Goal: Task Accomplishment & Management: Use online tool/utility

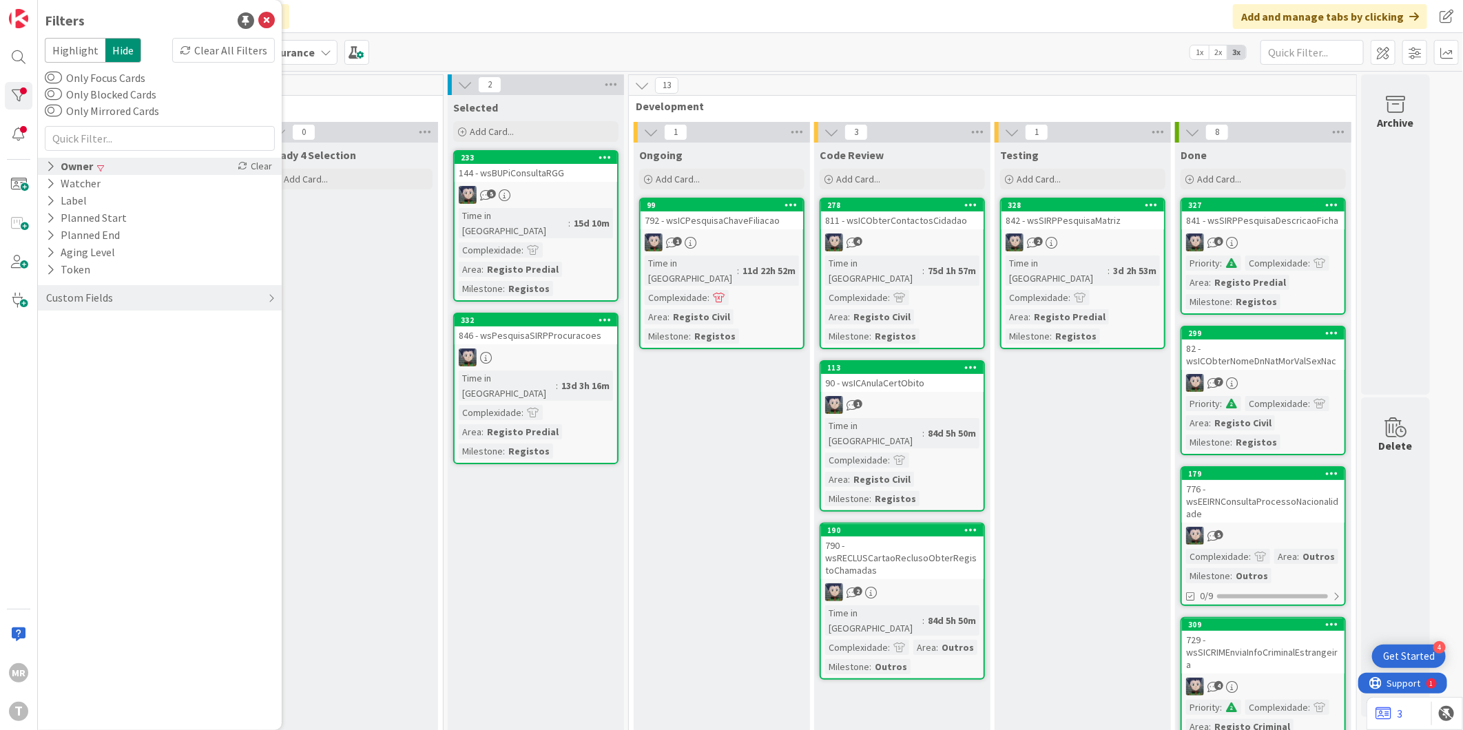
click at [51, 167] on icon at bounding box center [50, 166] width 9 height 12
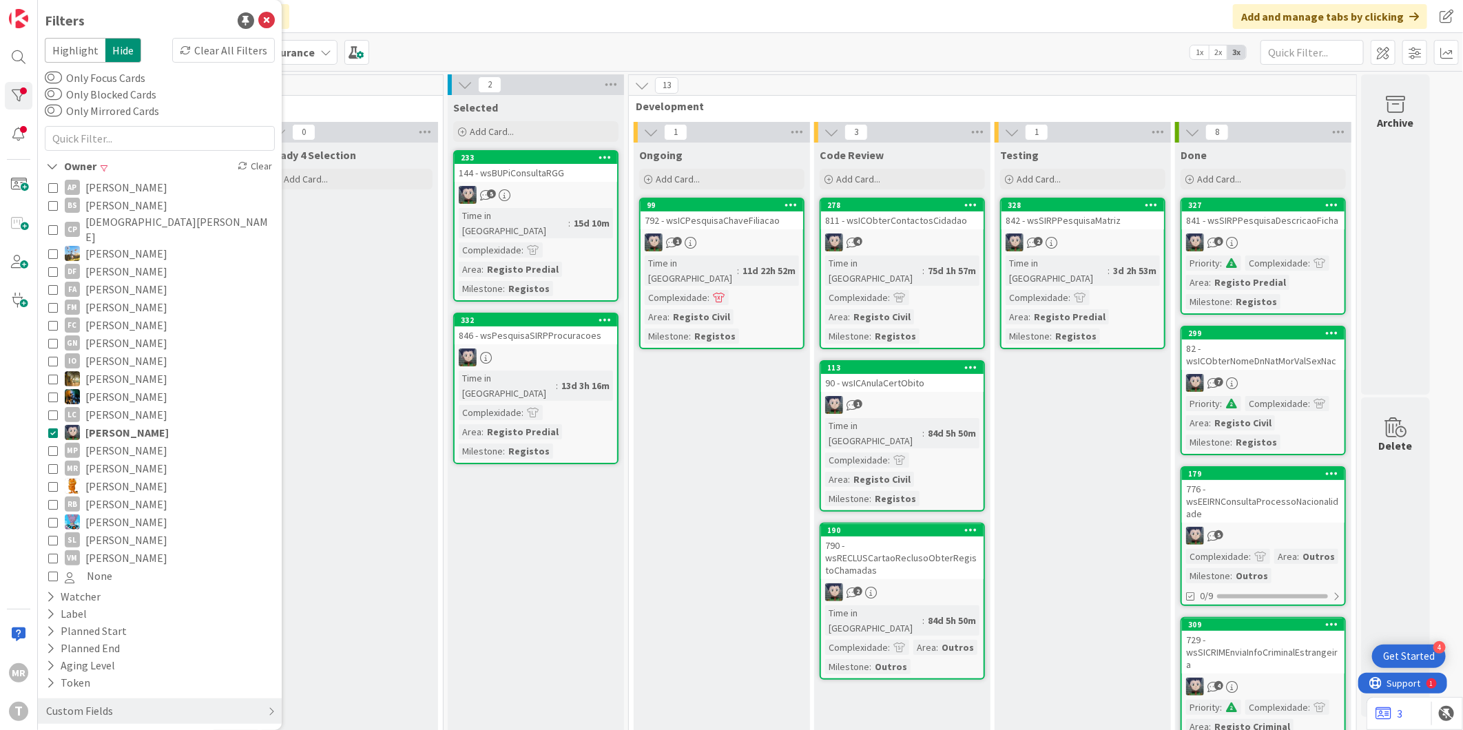
click at [127, 424] on span "[PERSON_NAME]" at bounding box center [126, 433] width 83 height 18
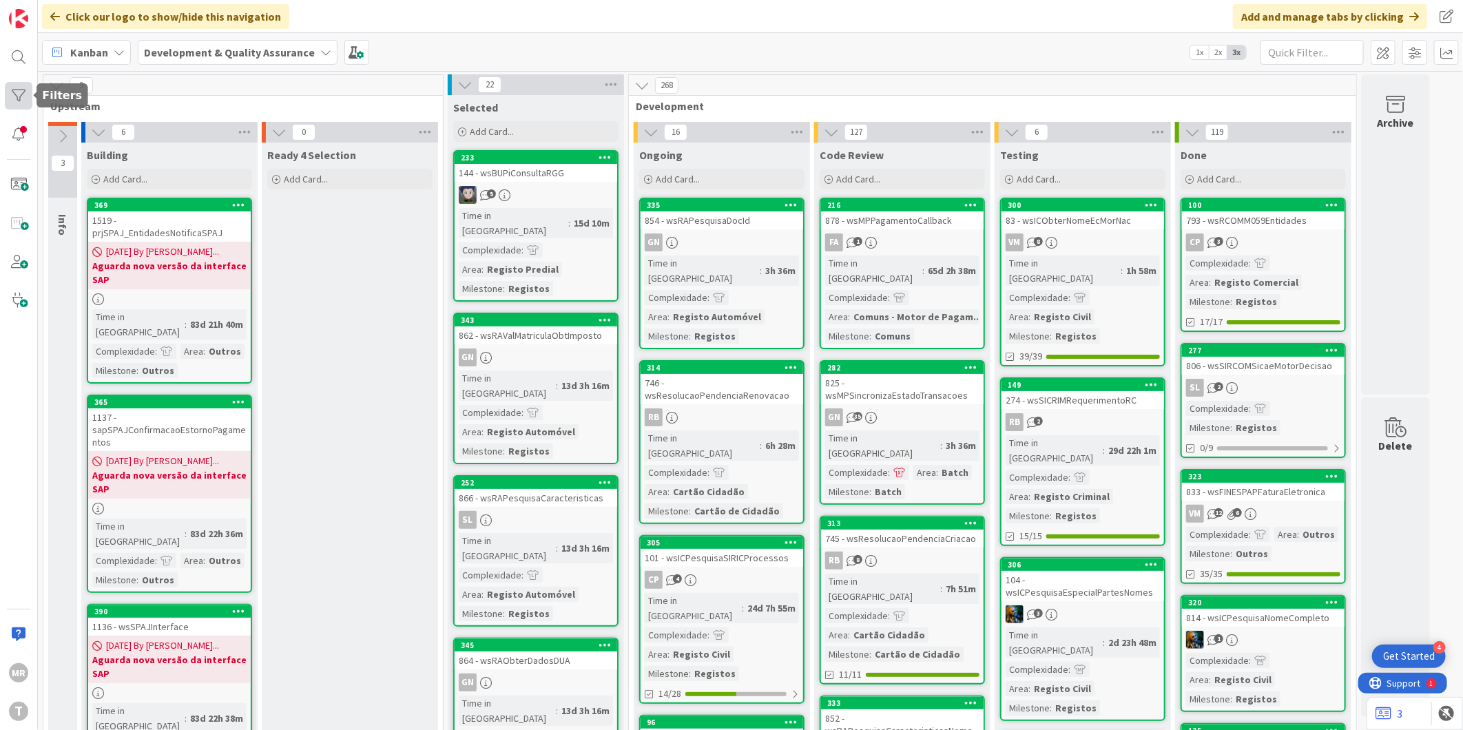
click at [5, 99] on div at bounding box center [19, 96] width 28 height 28
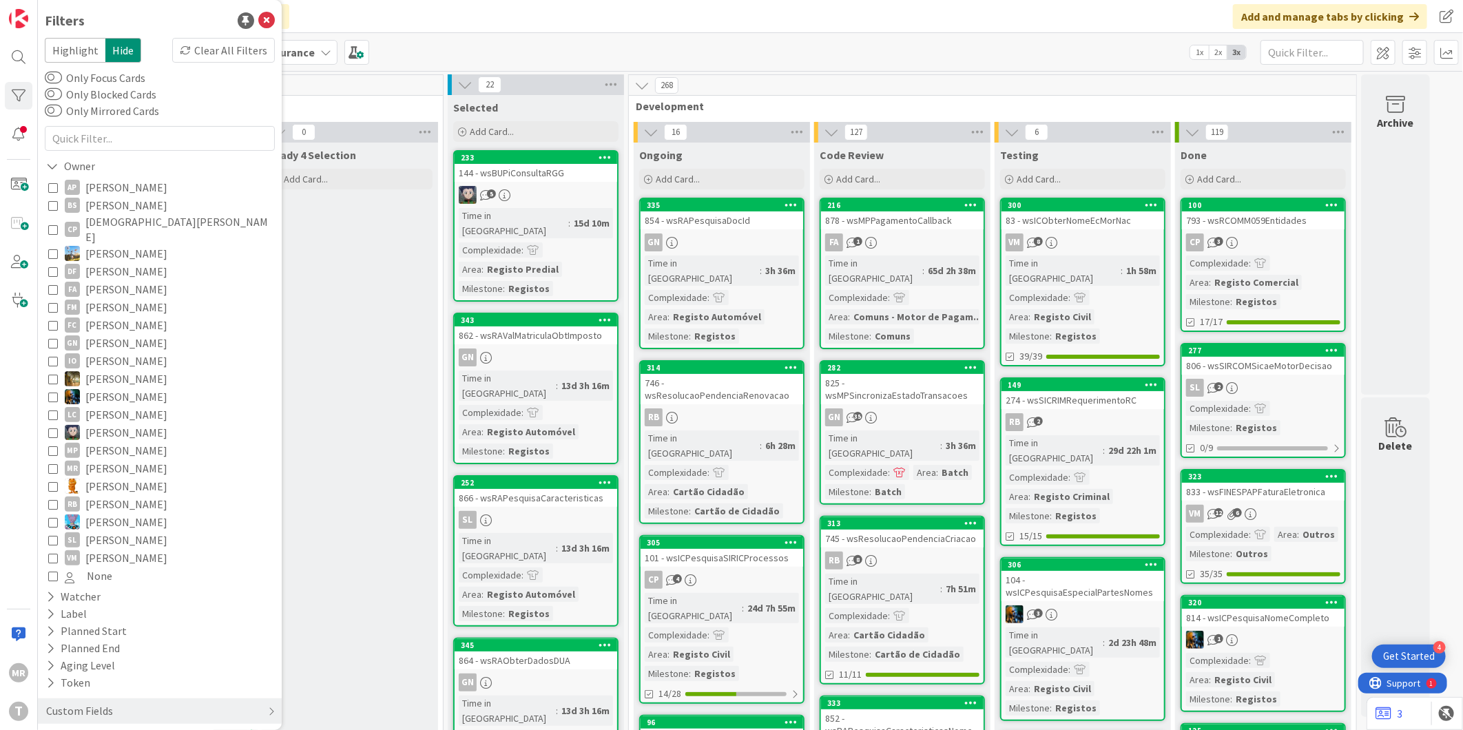
click at [107, 190] on span "[PERSON_NAME]" at bounding box center [126, 187] width 82 height 18
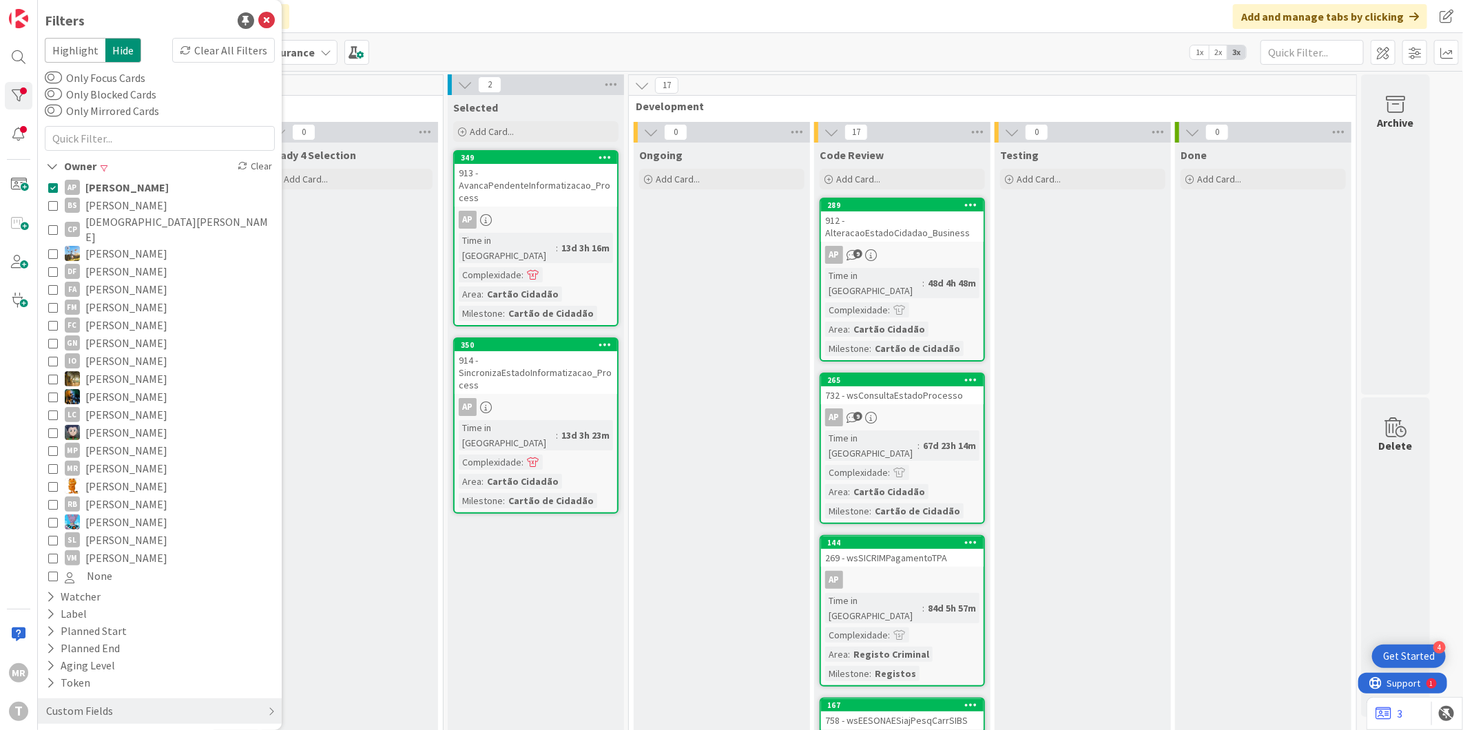
click at [107, 190] on span "[PERSON_NAME]" at bounding box center [126, 187] width 83 height 18
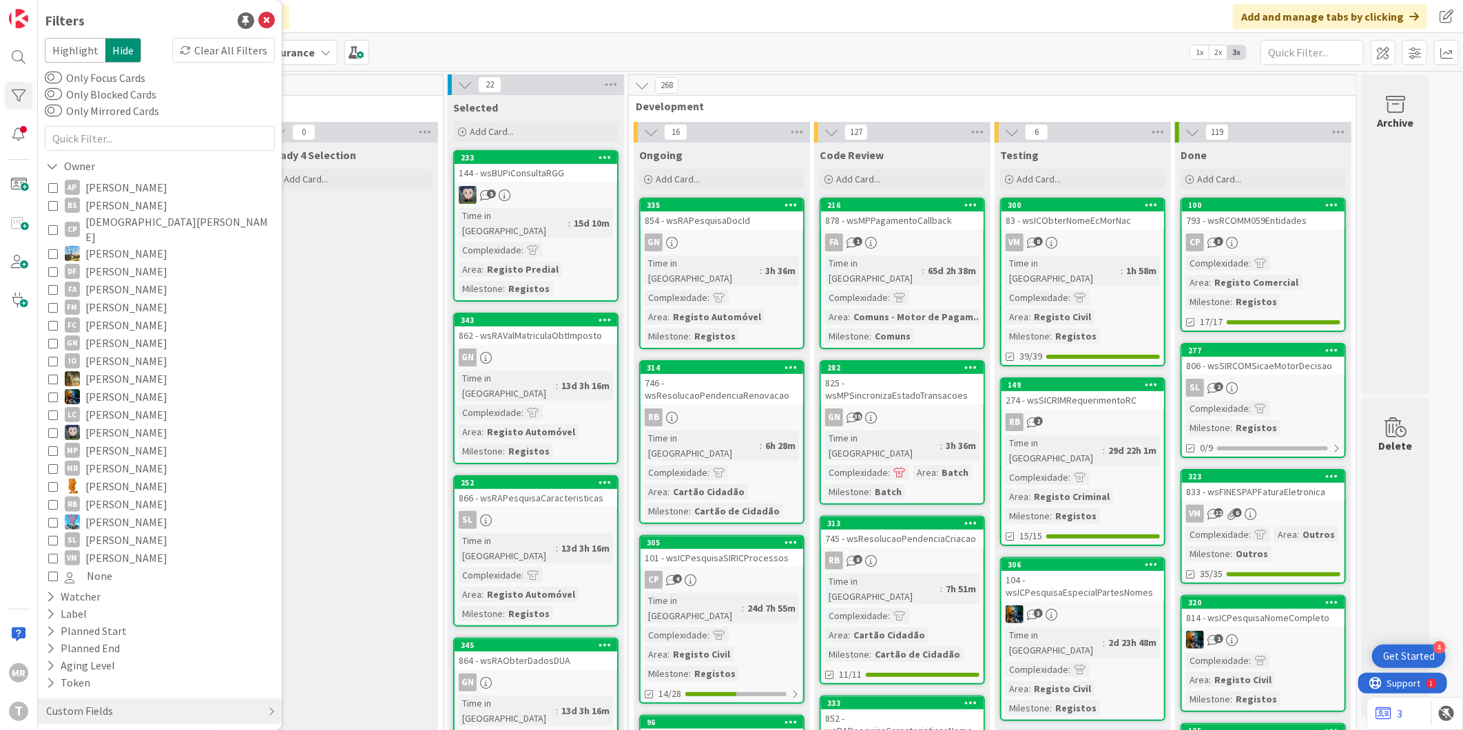
click at [107, 202] on span "[PERSON_NAME]" at bounding box center [126, 205] width 82 height 18
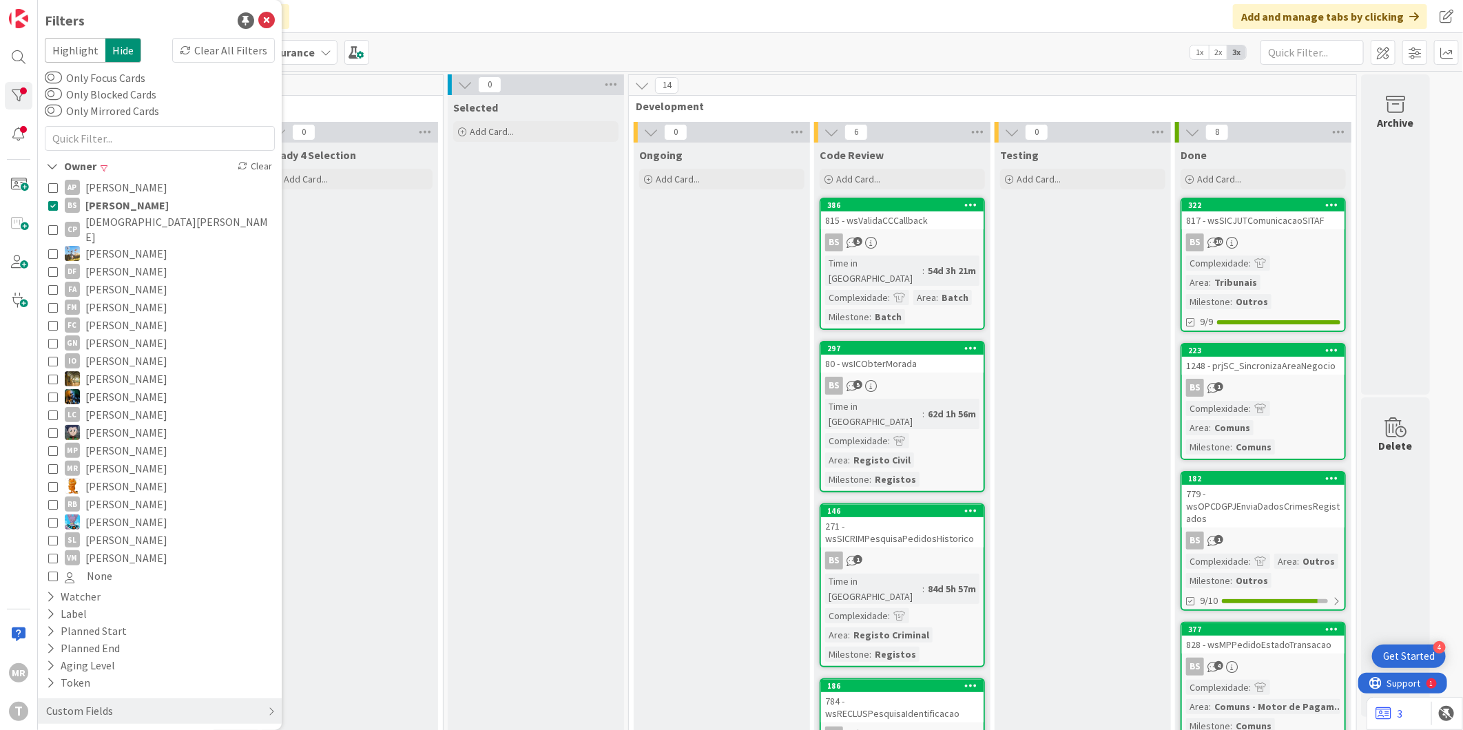
click at [107, 202] on span "[PERSON_NAME]" at bounding box center [126, 205] width 83 height 18
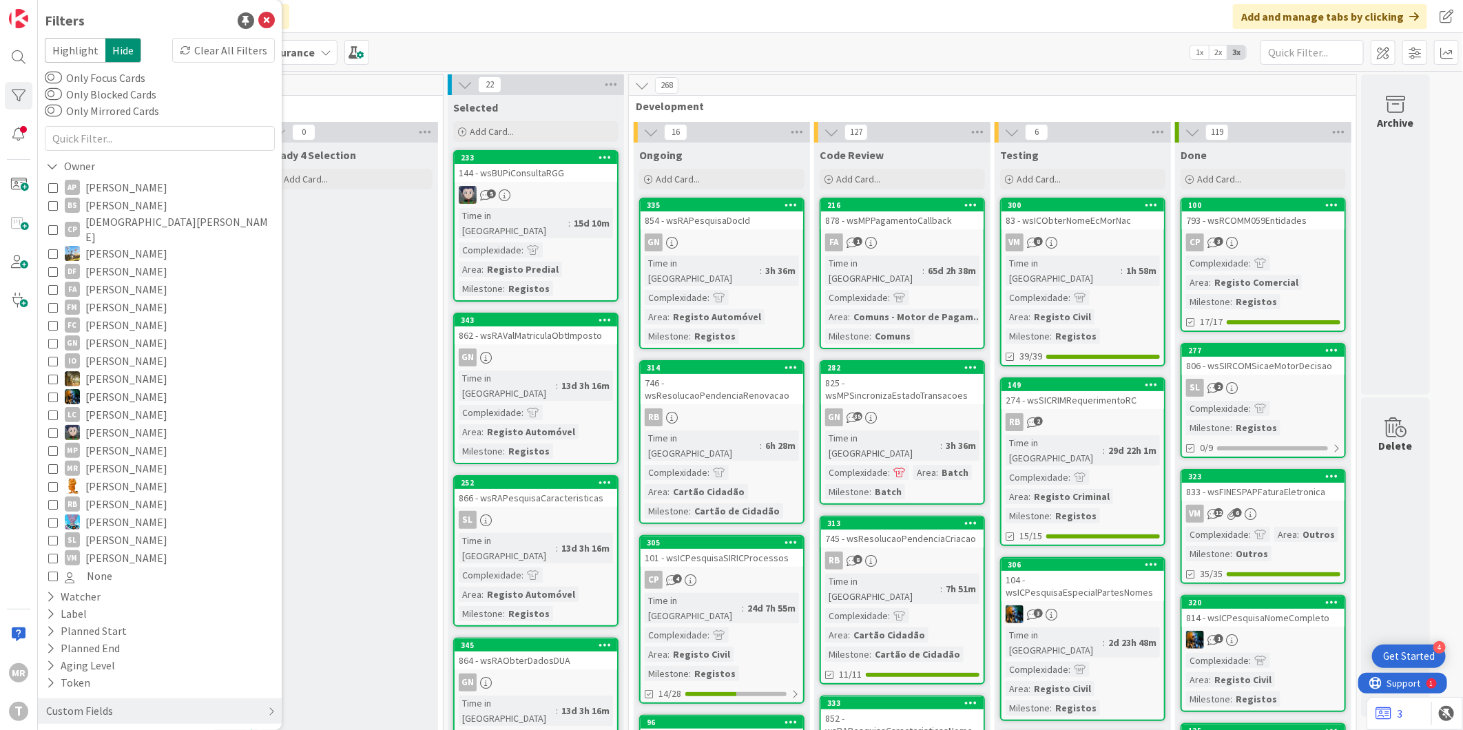
click at [108, 224] on span "[DEMOGRAPHIC_DATA][PERSON_NAME]" at bounding box center [178, 229] width 186 height 30
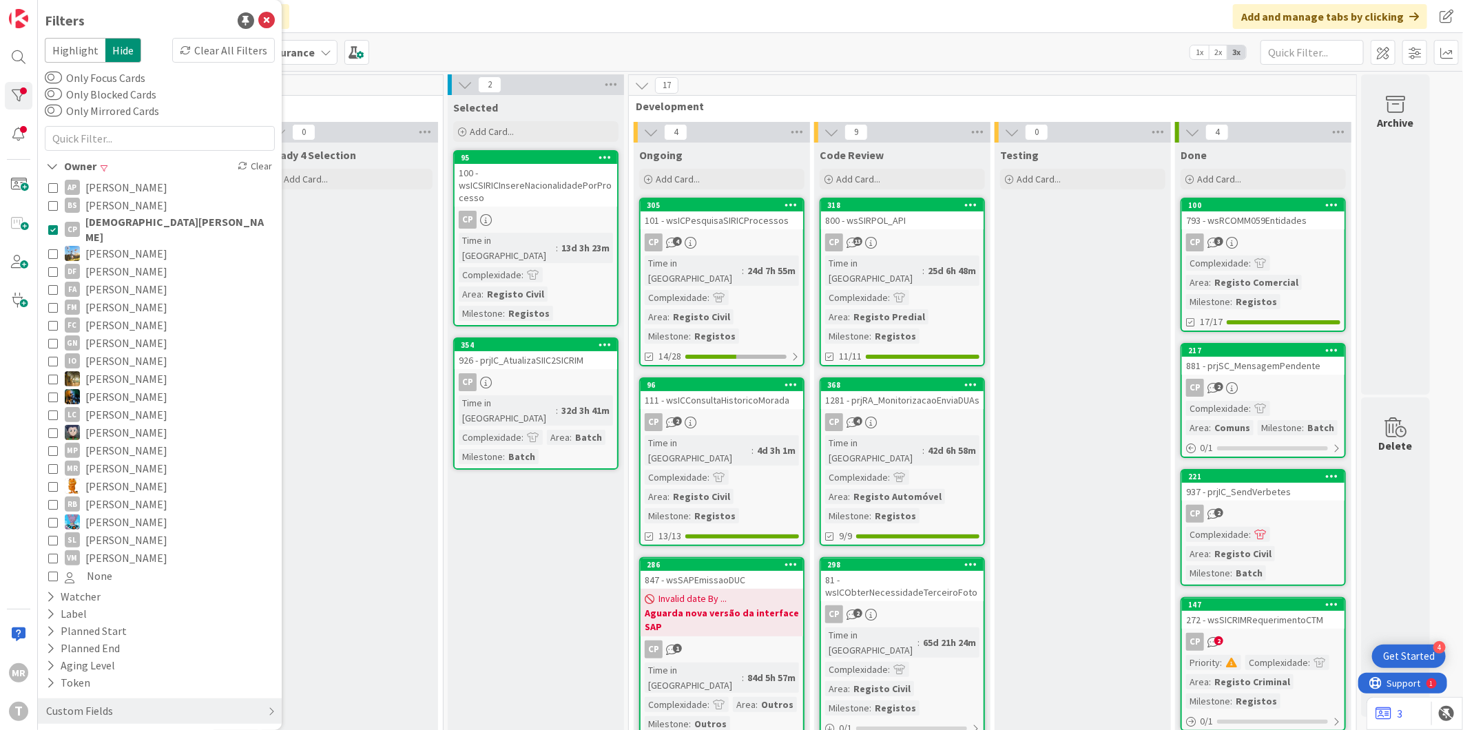
click at [108, 224] on span "[DEMOGRAPHIC_DATA][PERSON_NAME]" at bounding box center [178, 229] width 186 height 30
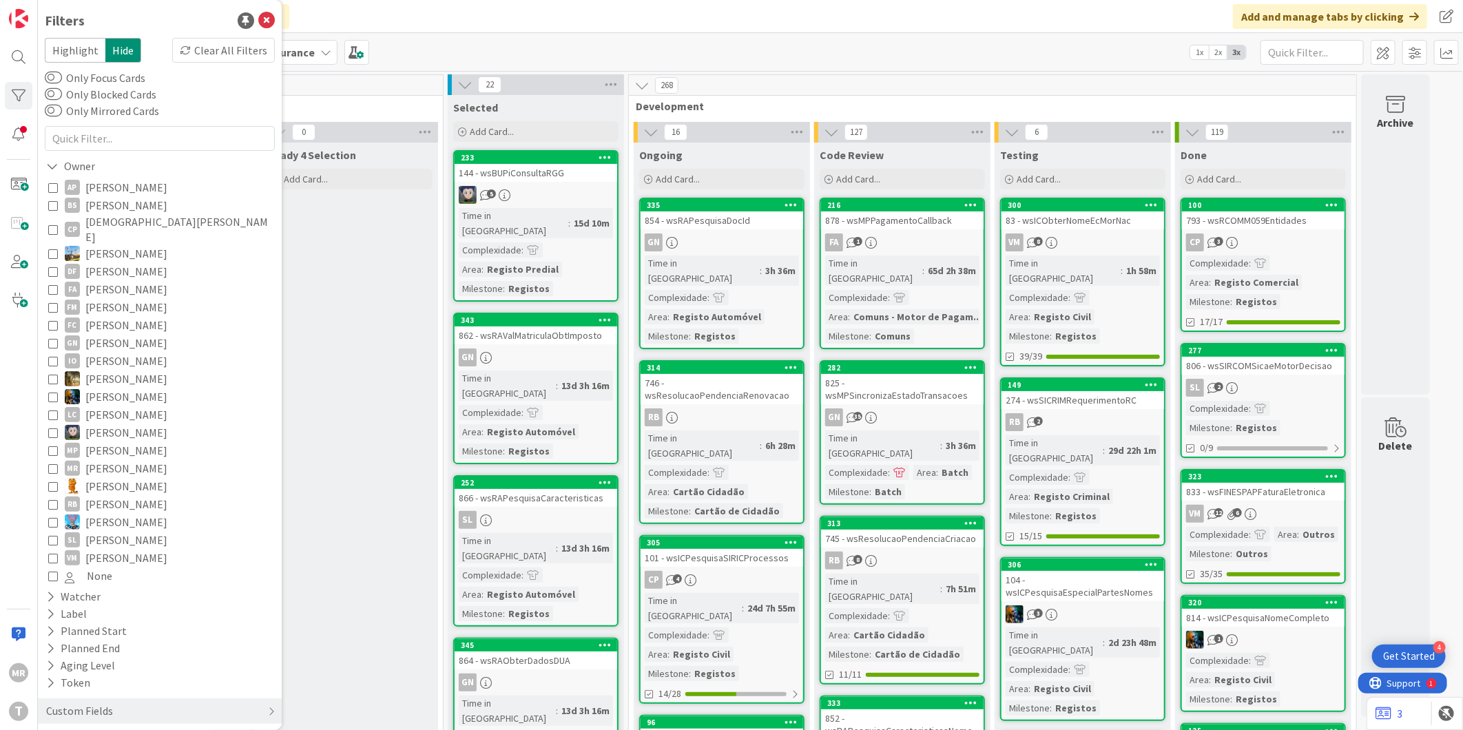
click at [112, 262] on span "[PERSON_NAME]" at bounding box center [126, 271] width 82 height 18
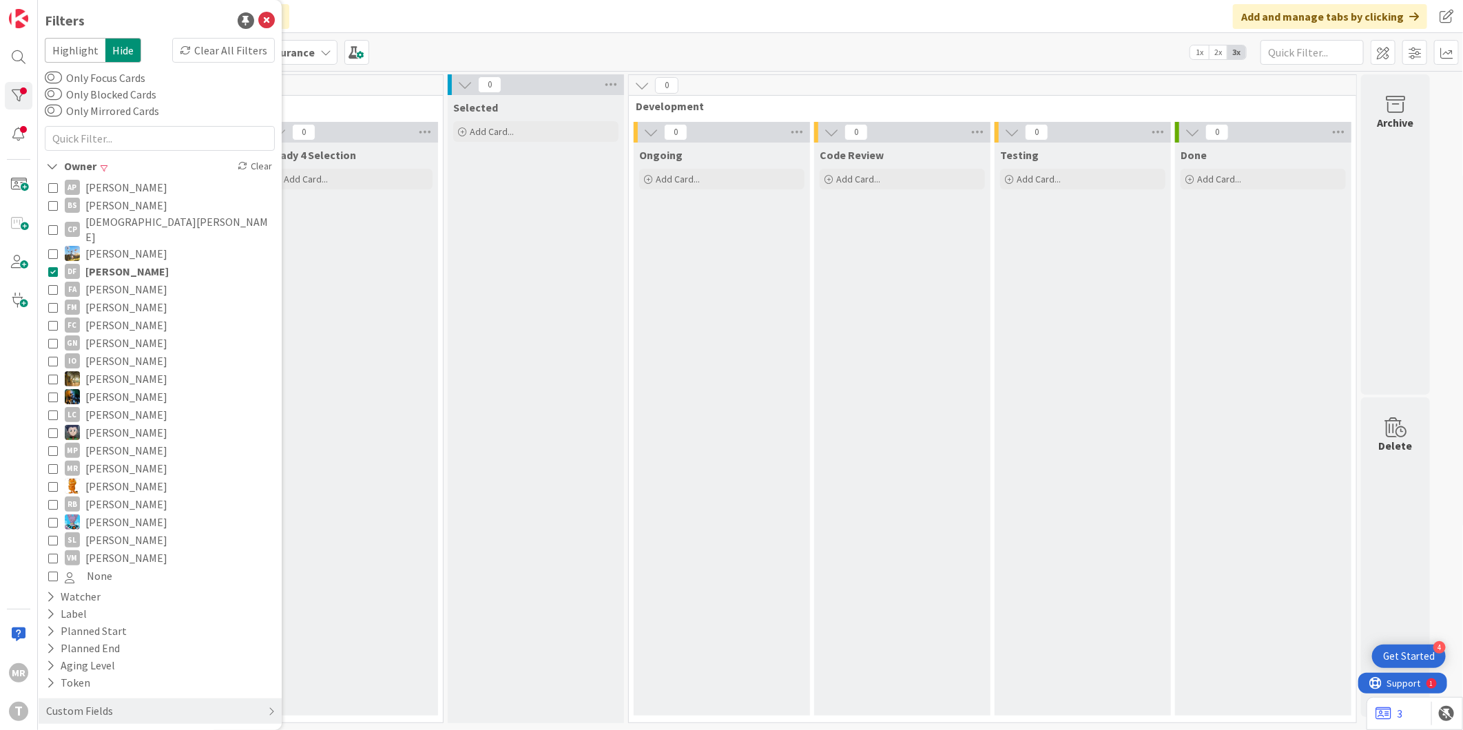
click at [112, 262] on span "[PERSON_NAME]" at bounding box center [126, 271] width 83 height 18
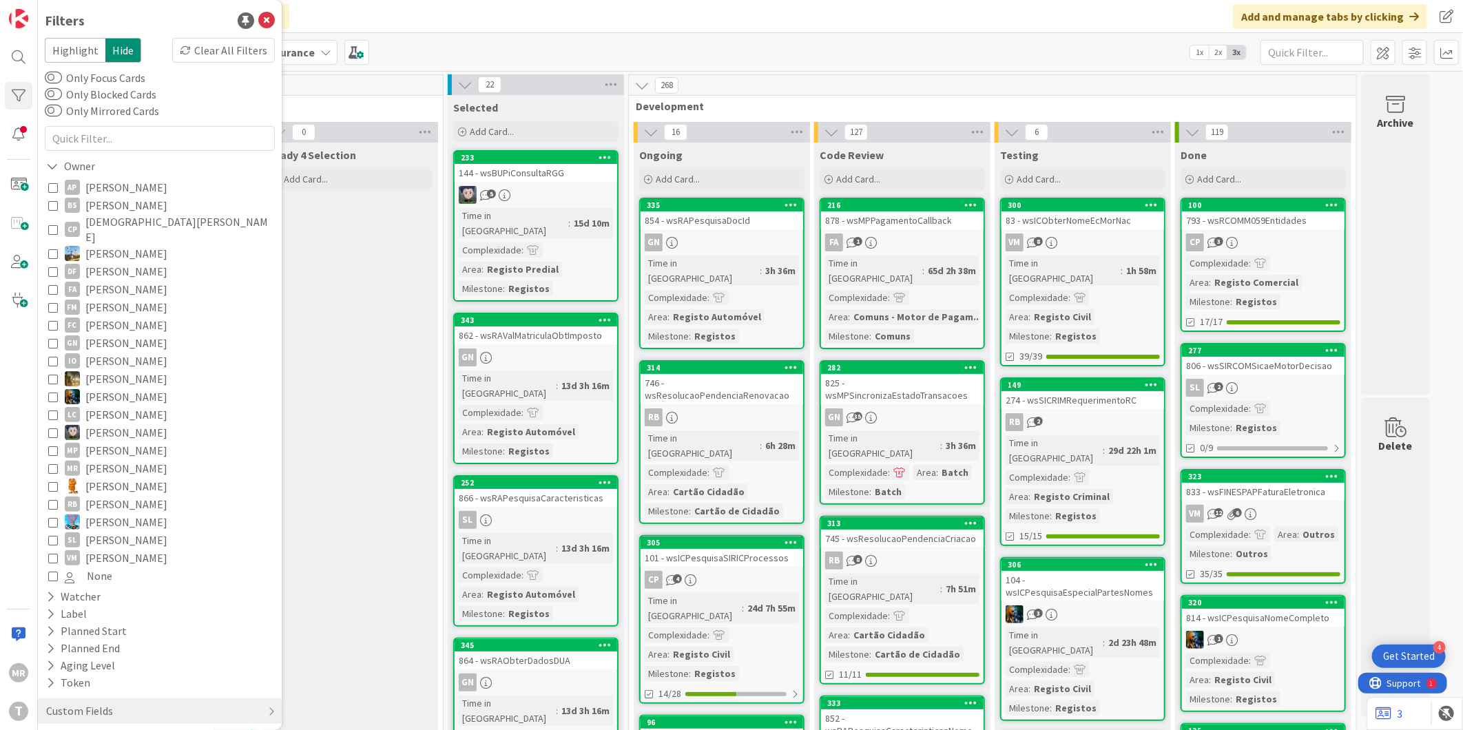
click at [112, 280] on span "[PERSON_NAME]" at bounding box center [126, 289] width 82 height 18
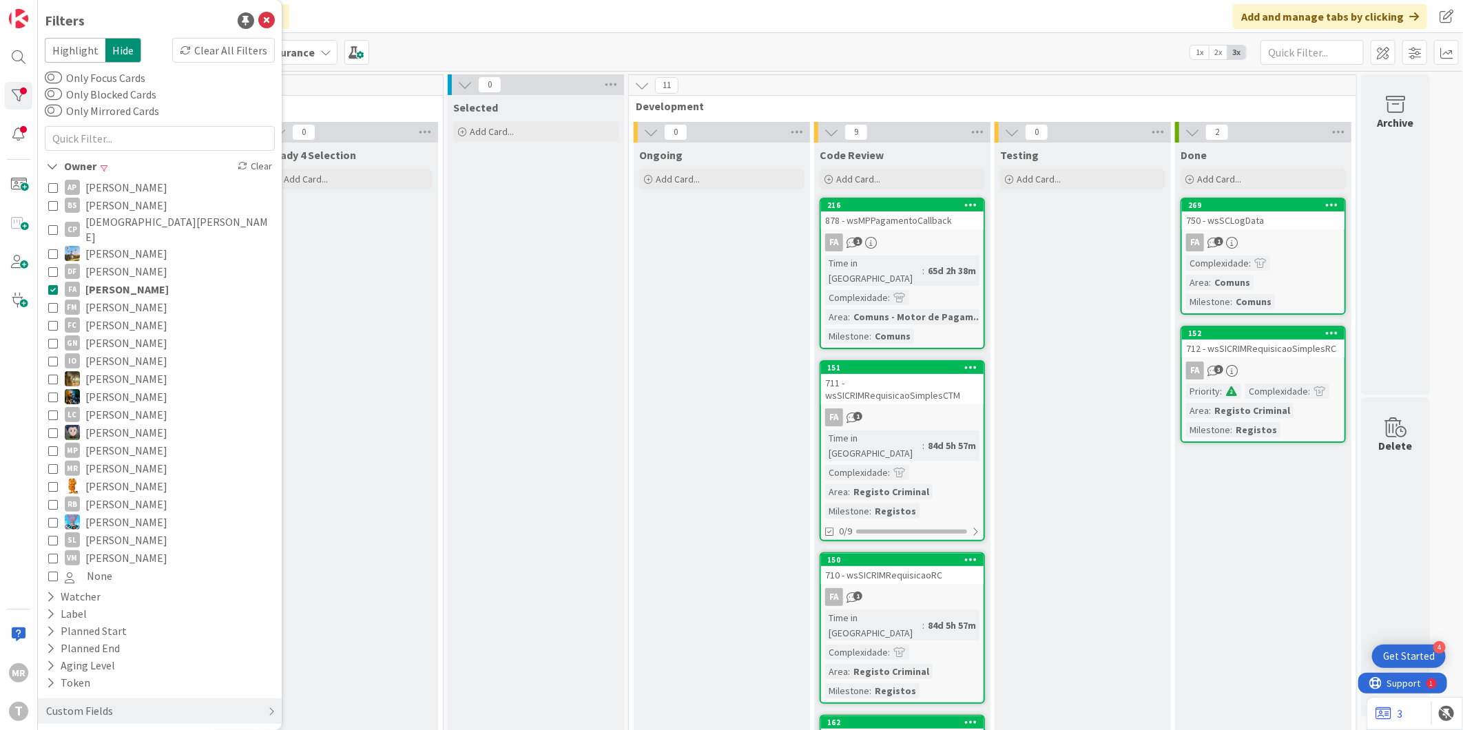
click at [112, 280] on span "[PERSON_NAME]" at bounding box center [126, 289] width 83 height 18
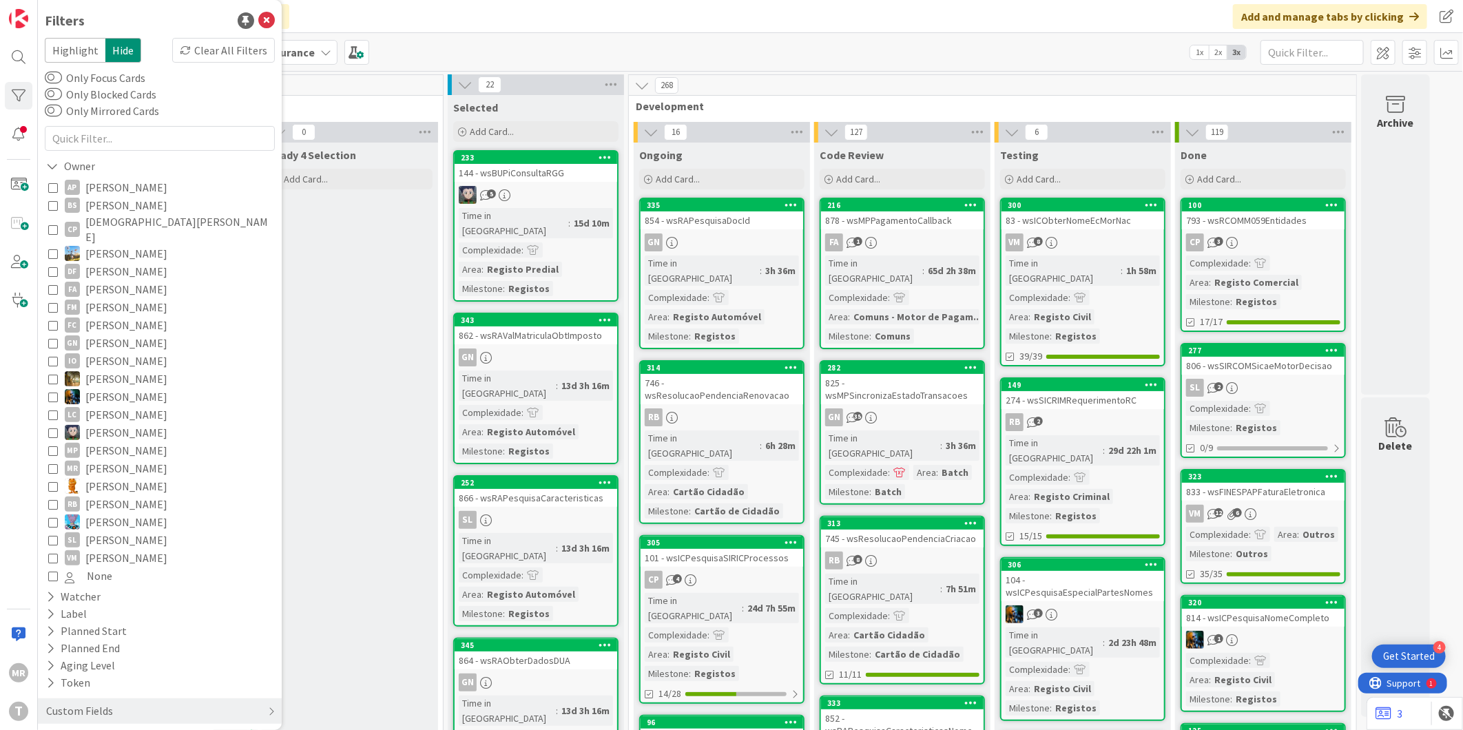
click at [110, 298] on span "[PERSON_NAME]" at bounding box center [126, 307] width 82 height 18
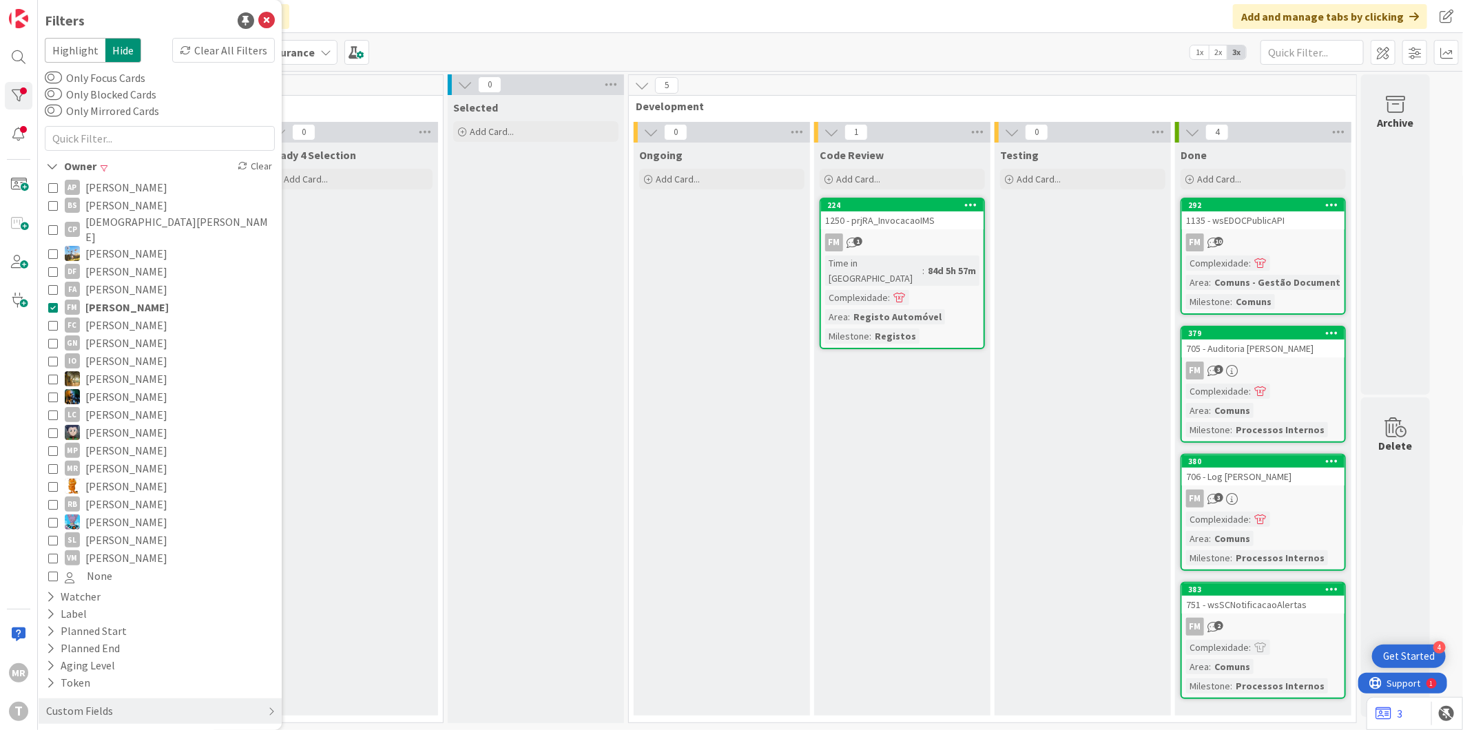
click at [110, 298] on span "[PERSON_NAME]" at bounding box center [126, 307] width 83 height 18
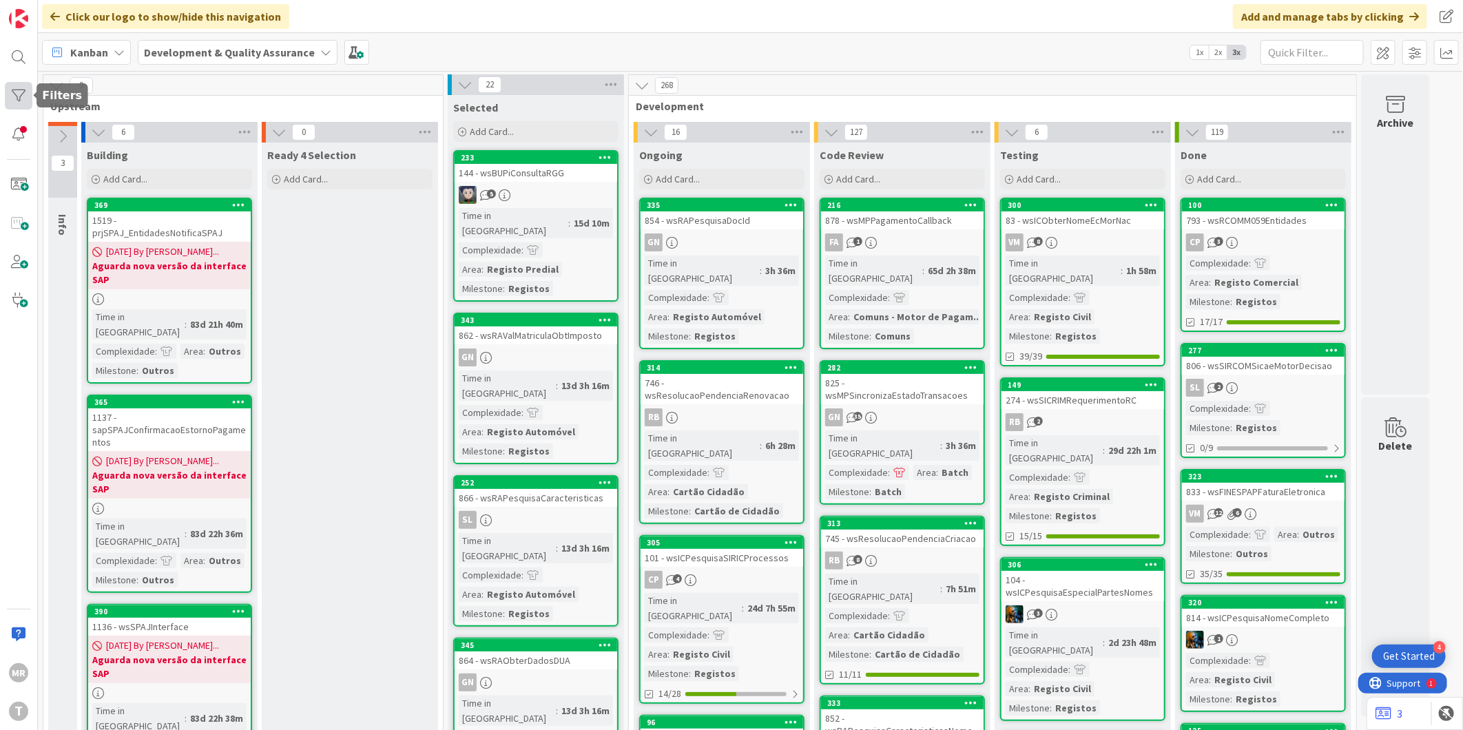
click at [8, 94] on div at bounding box center [19, 96] width 28 height 28
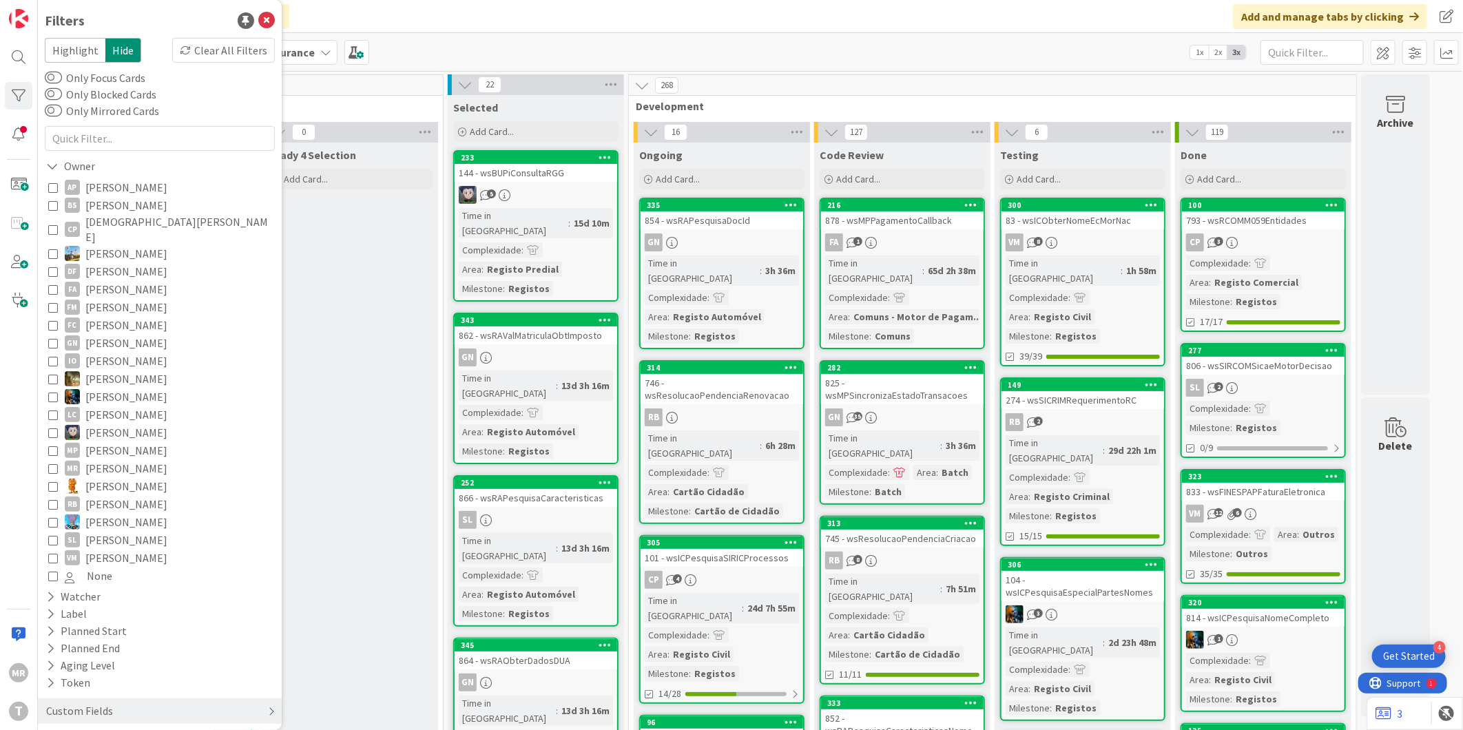
click at [120, 703] on div "Custom Fields" at bounding box center [160, 710] width 244 height 25
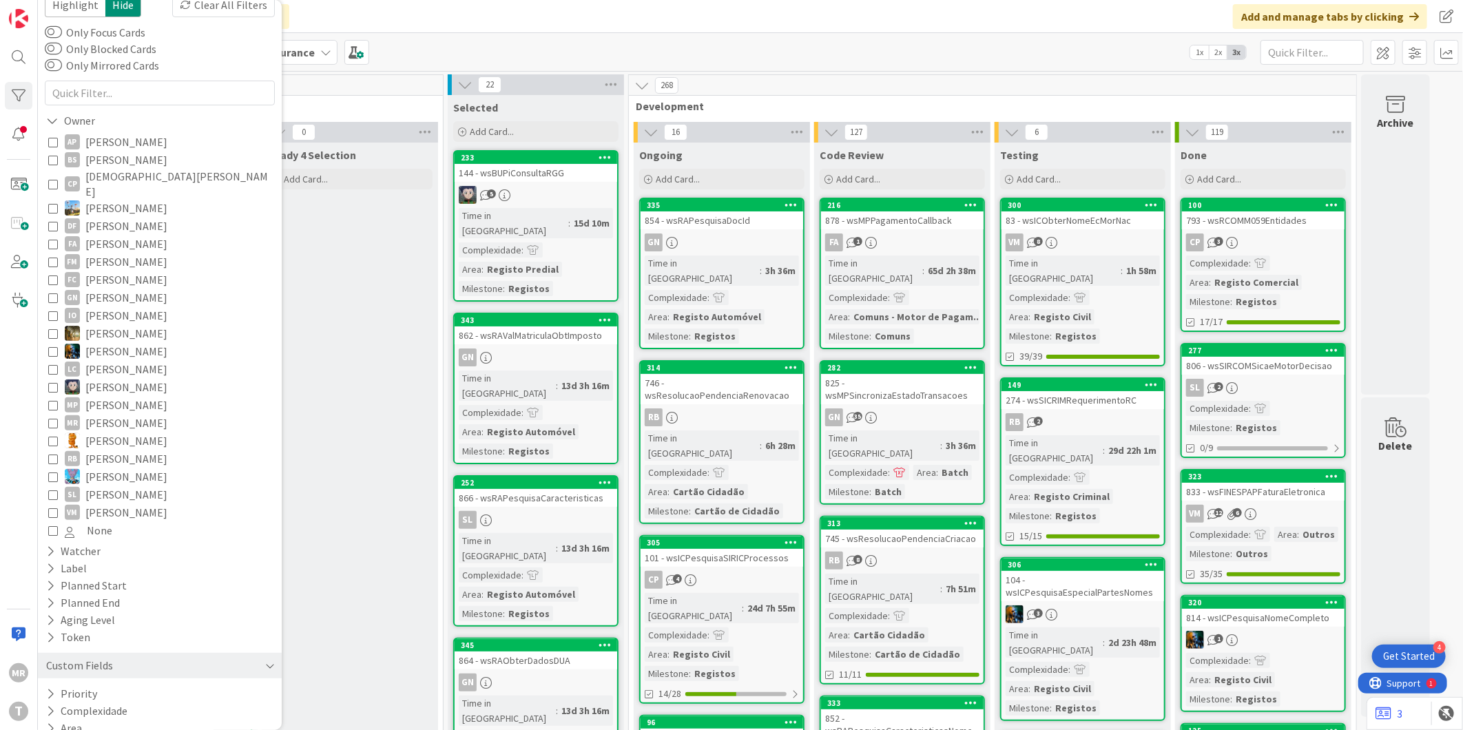
scroll to position [67, 0]
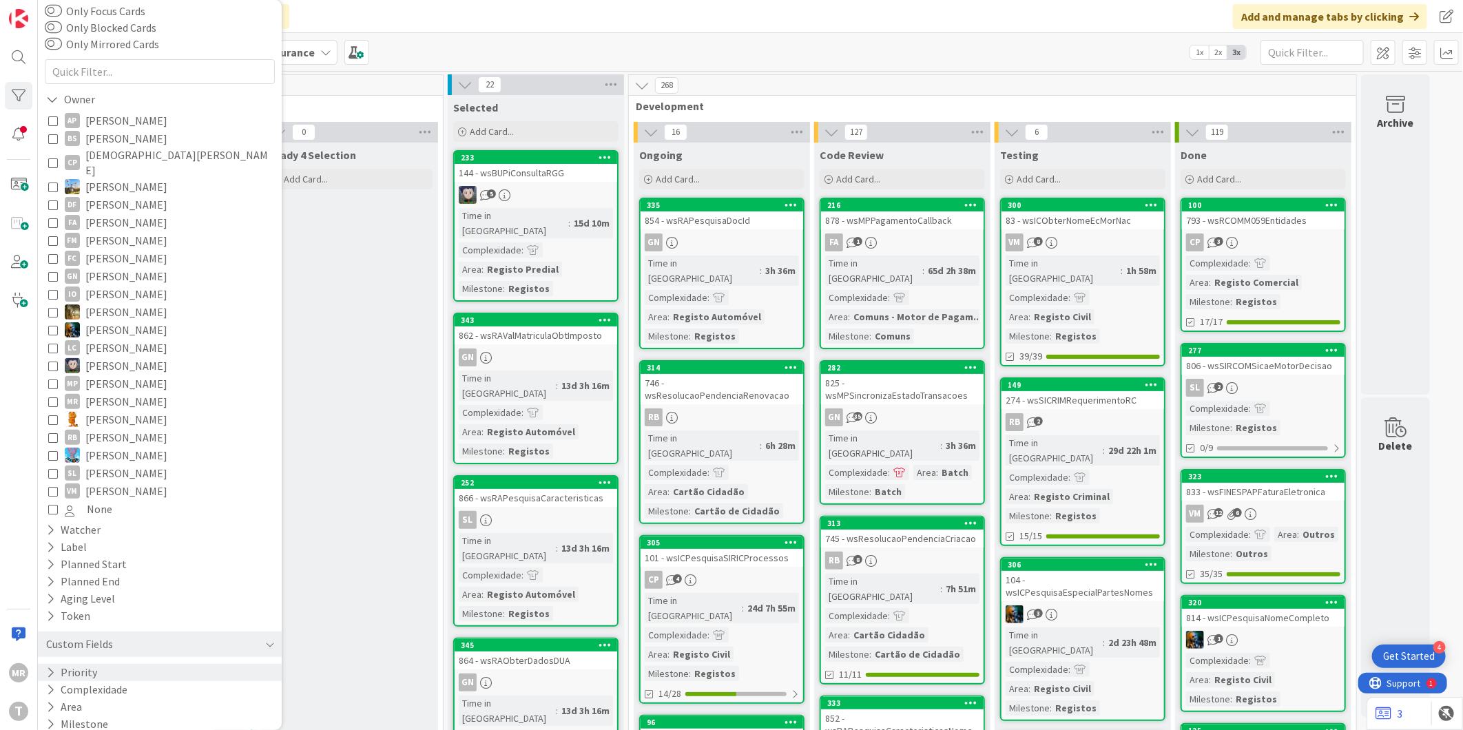
click at [81, 666] on button "Priority" at bounding box center [72, 672] width 54 height 17
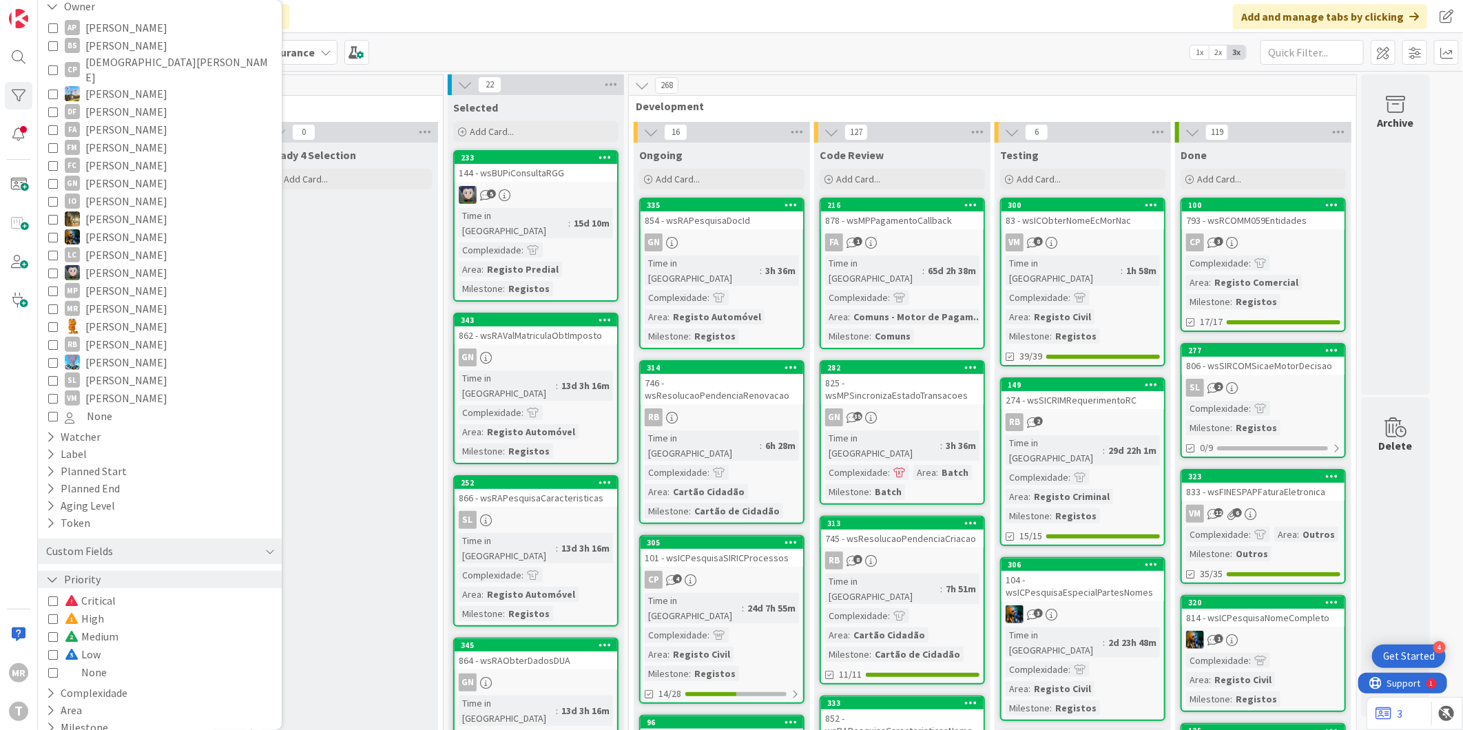
scroll to position [163, 0]
click at [113, 624] on span "Medium" at bounding box center [92, 633] width 54 height 18
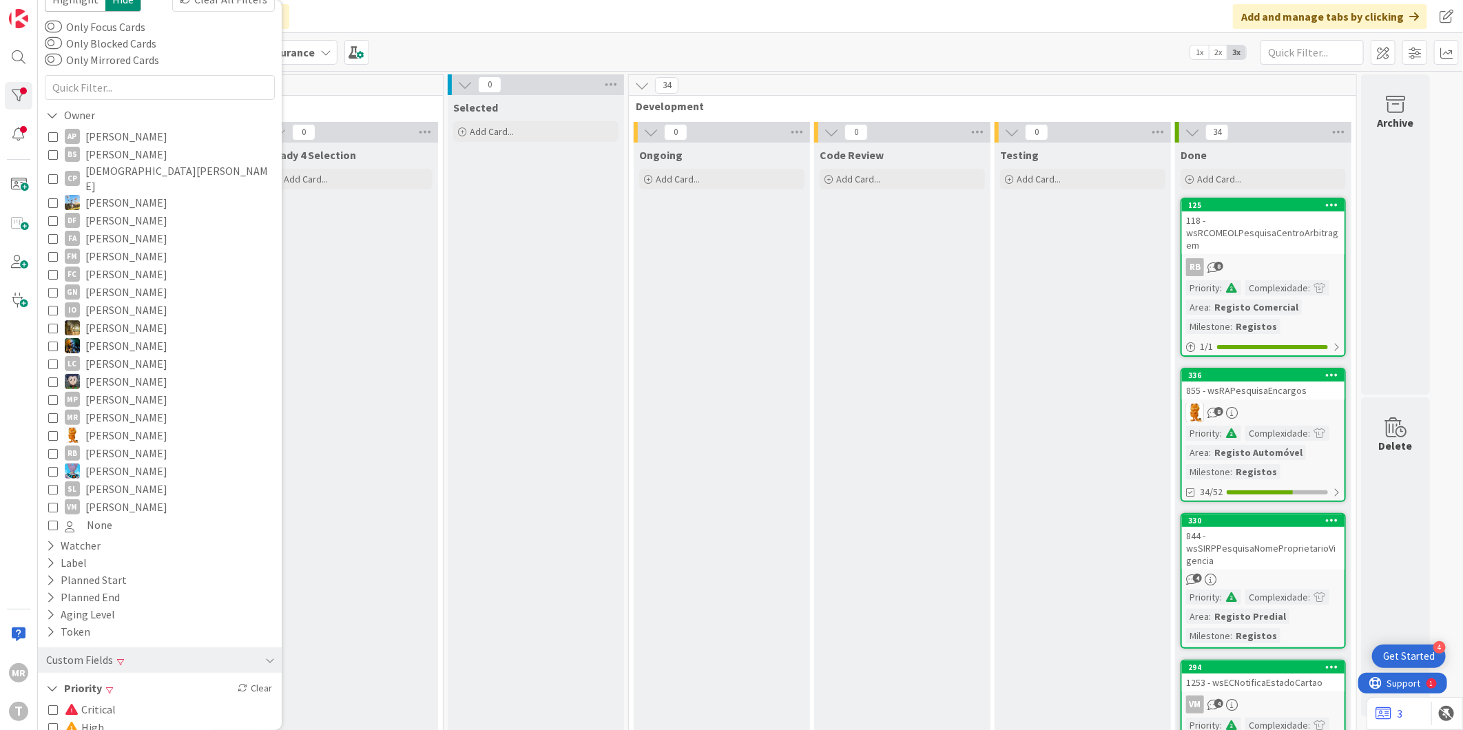
scroll to position [153, 0]
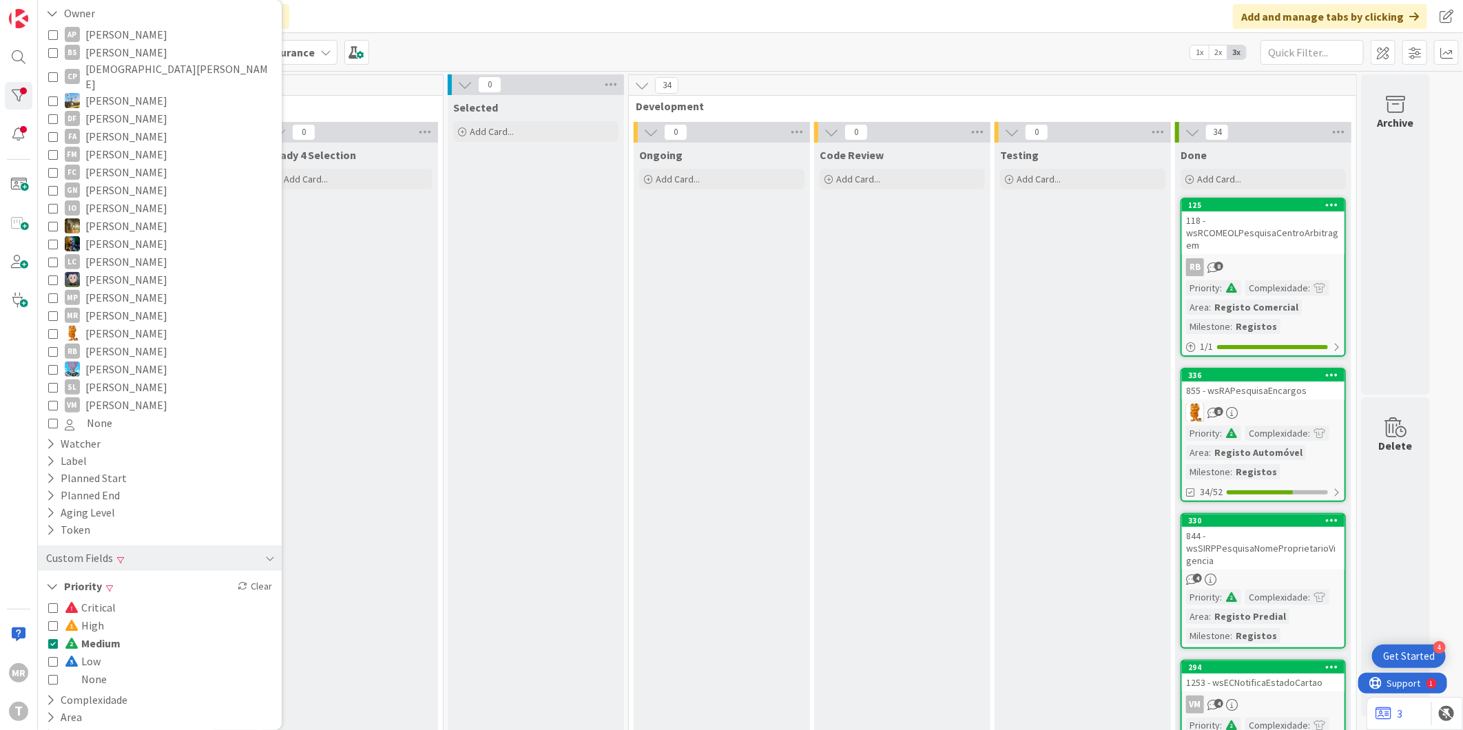
click at [93, 599] on span "Critical" at bounding box center [90, 608] width 51 height 18
click at [102, 636] on span "Medium" at bounding box center [93, 643] width 56 height 18
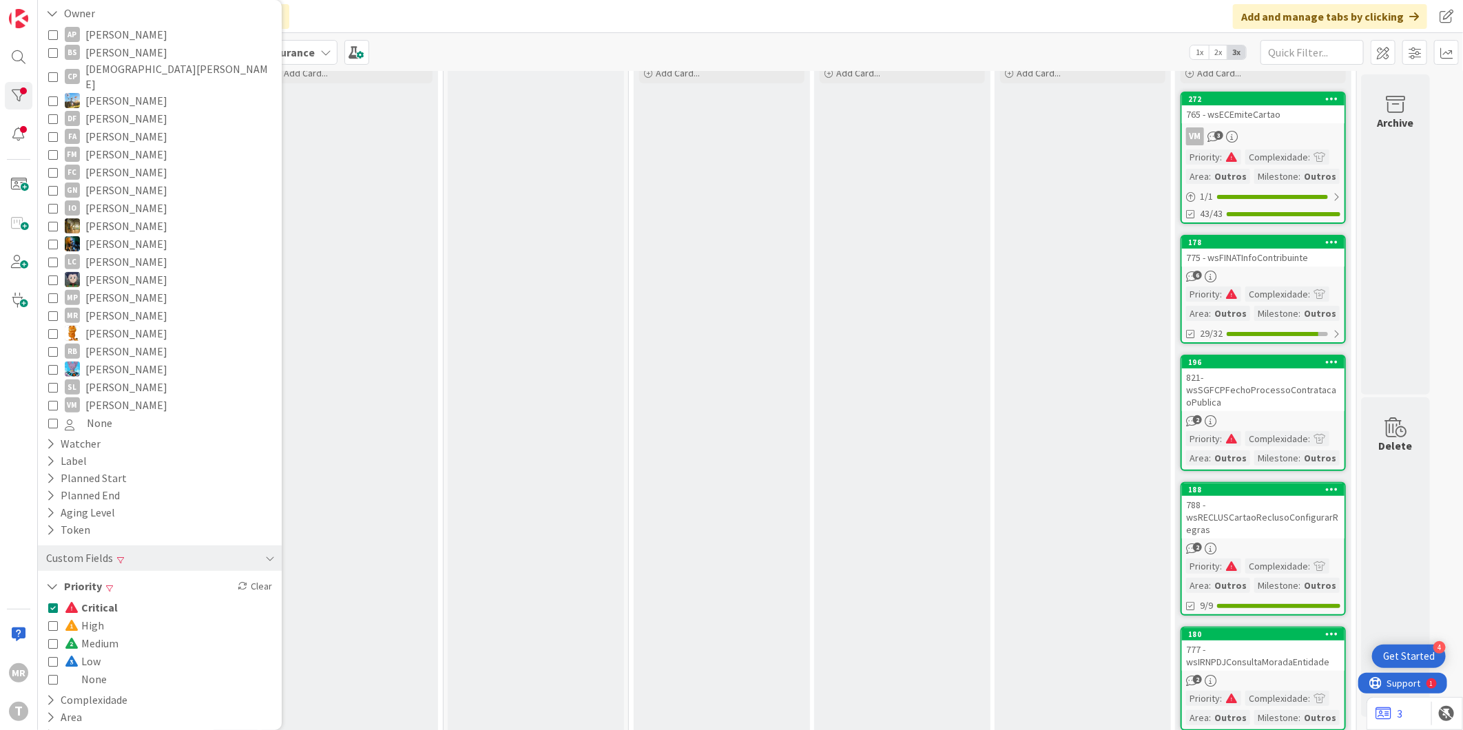
scroll to position [0, 0]
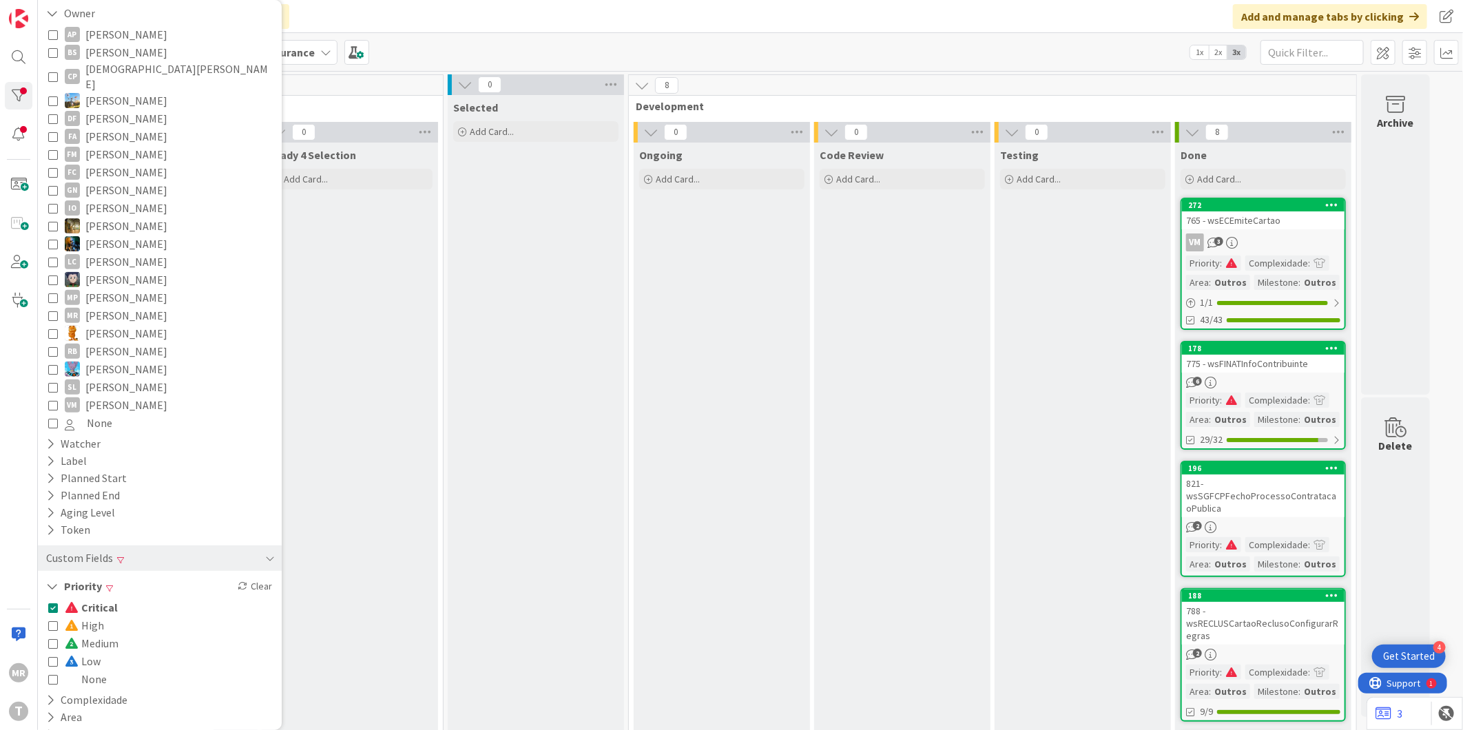
click at [95, 599] on span "Critical" at bounding box center [91, 608] width 53 height 18
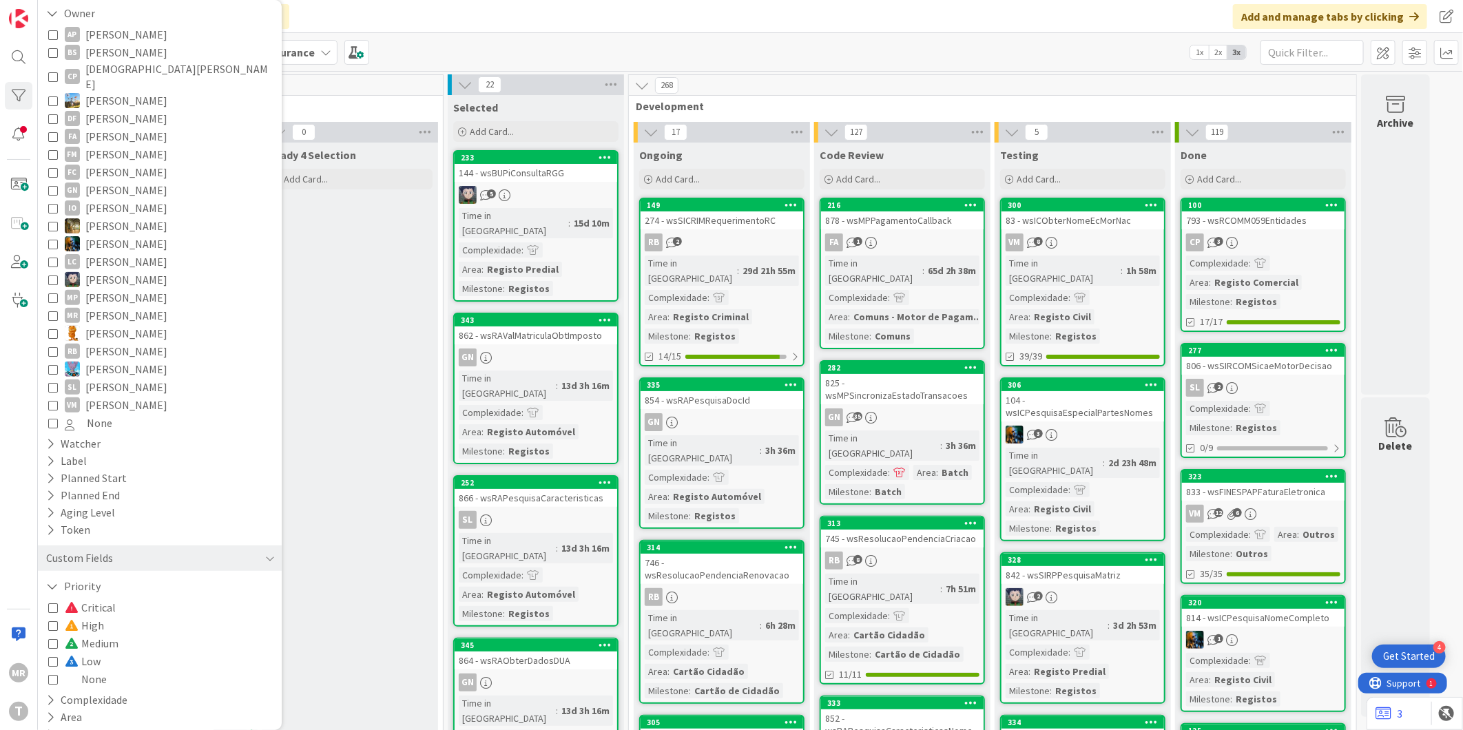
click at [134, 599] on div "Critical High Medium Low None" at bounding box center [159, 644] width 223 height 90
click at [111, 599] on span "Critical" at bounding box center [90, 608] width 51 height 18
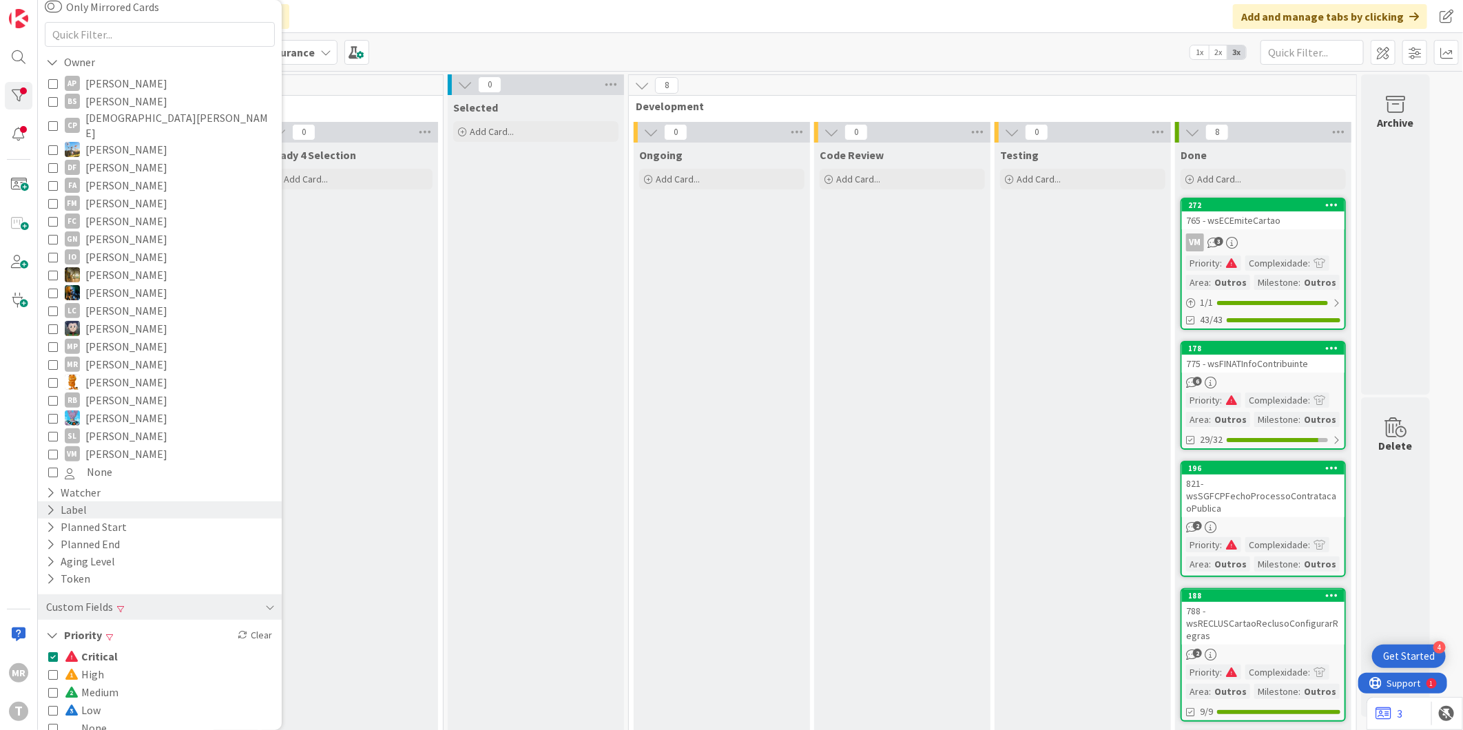
scroll to position [163, 0]
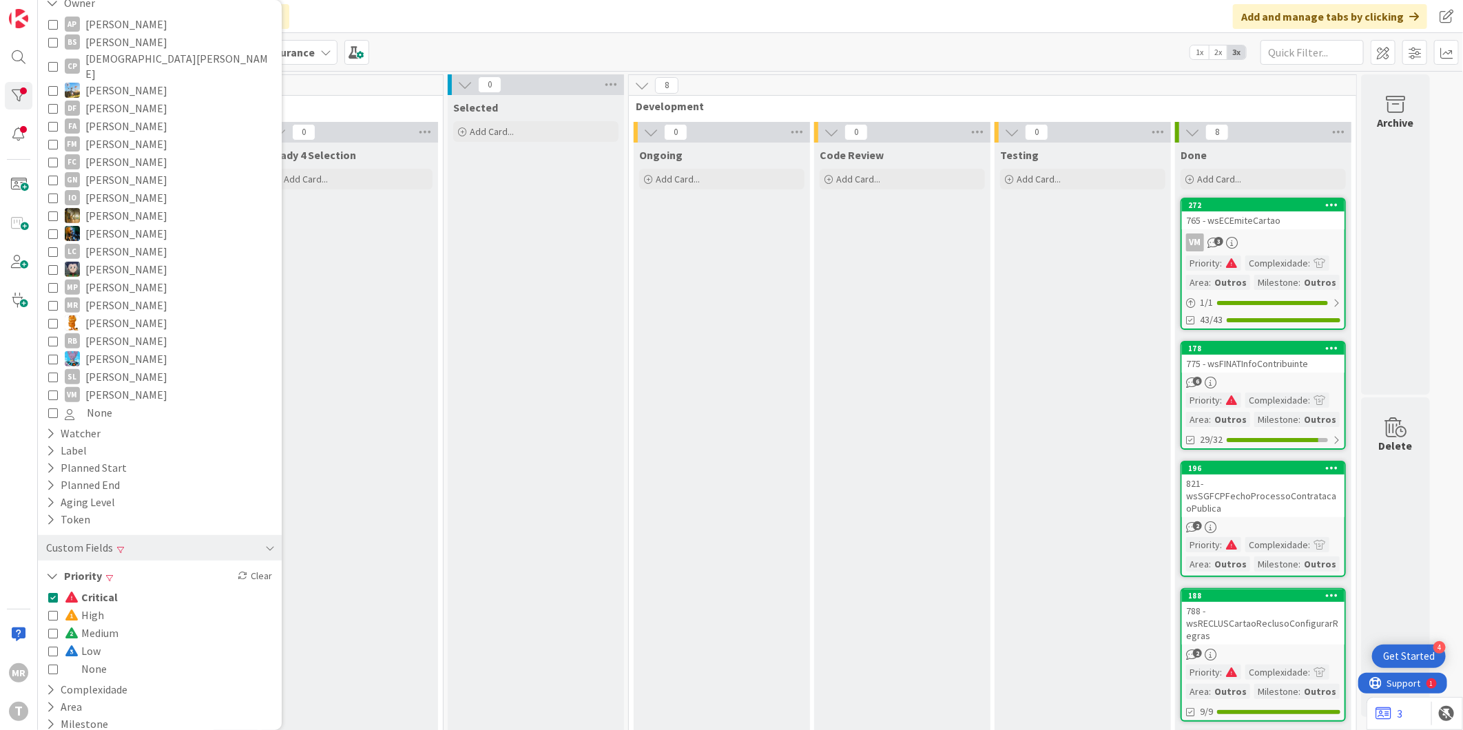
click at [97, 606] on span "High" at bounding box center [84, 615] width 39 height 18
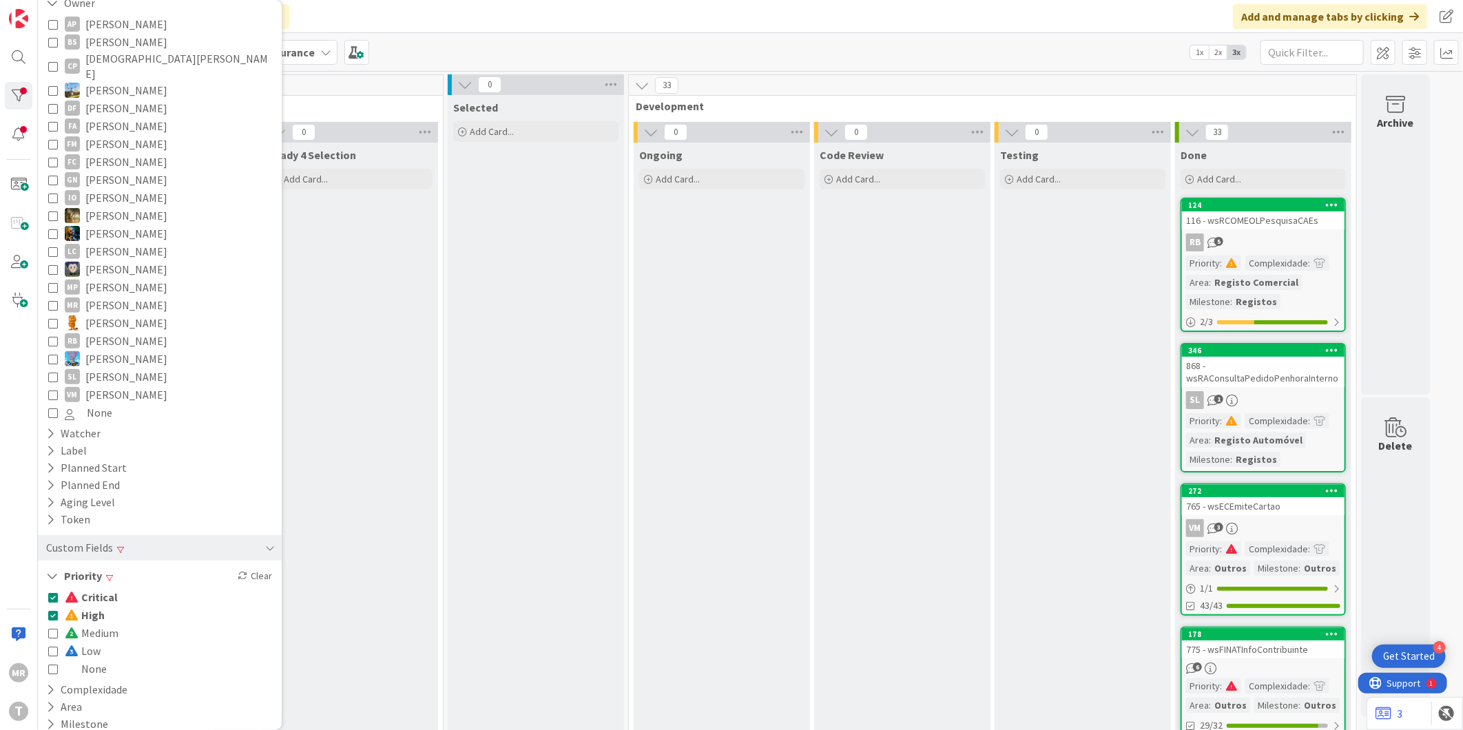
click at [99, 588] on span "Critical" at bounding box center [91, 597] width 53 height 18
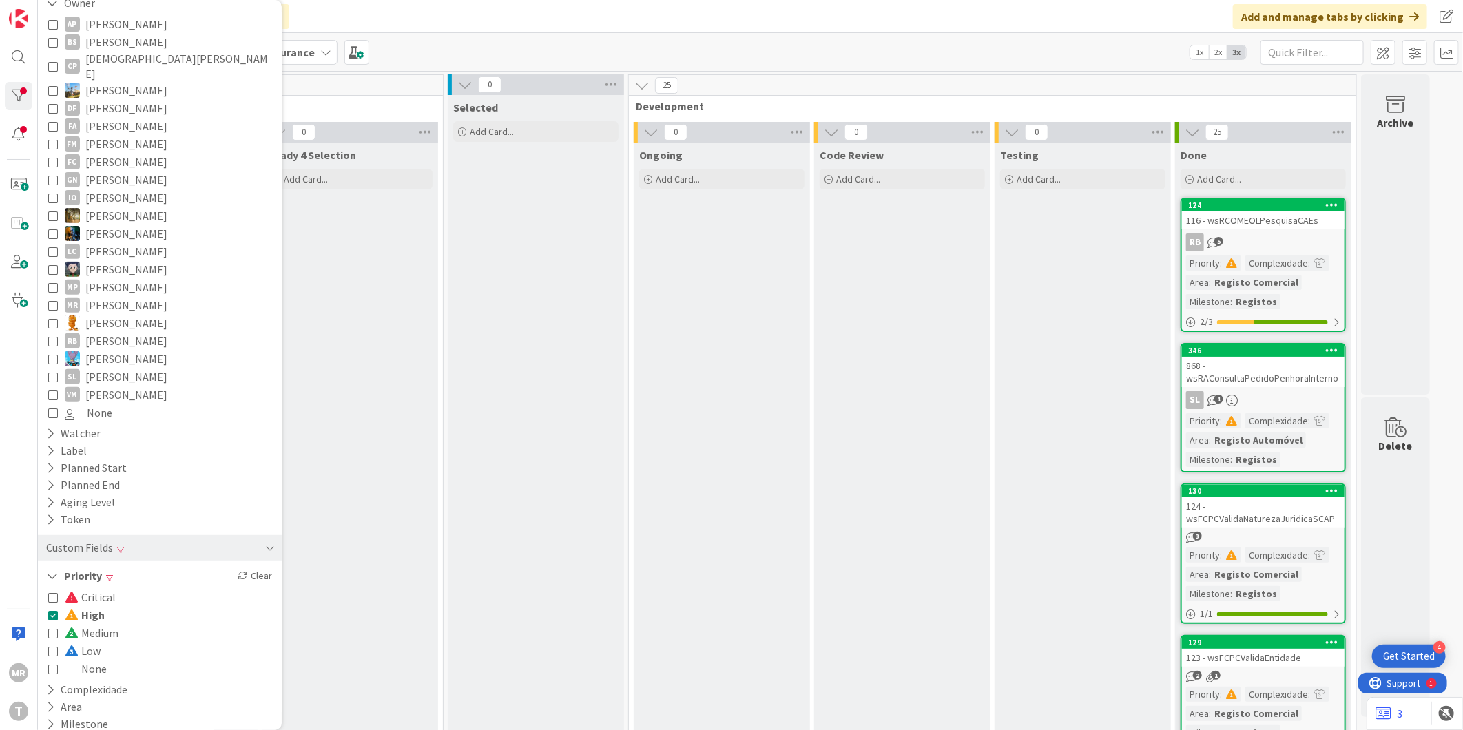
click at [60, 606] on button "High" at bounding box center [76, 615] width 56 height 18
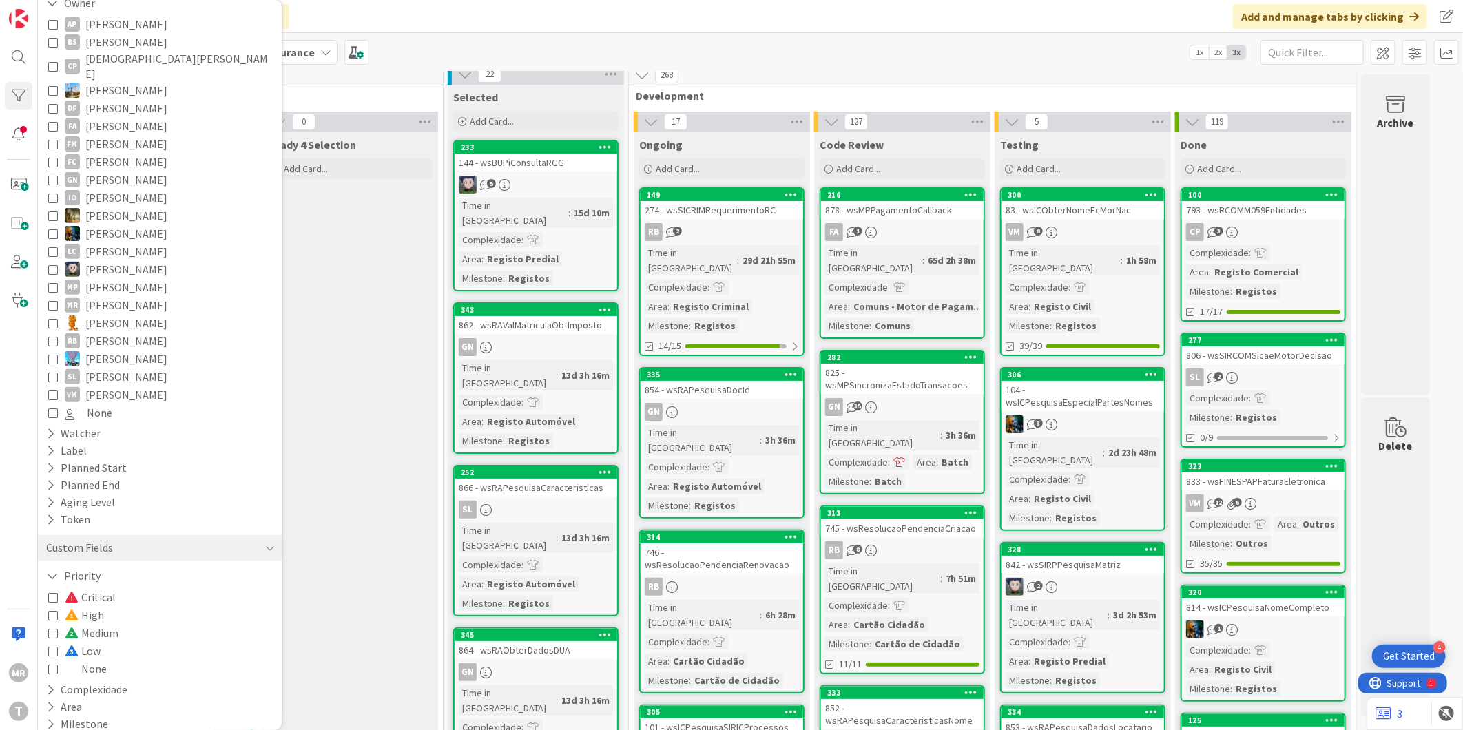
scroll to position [0, 0]
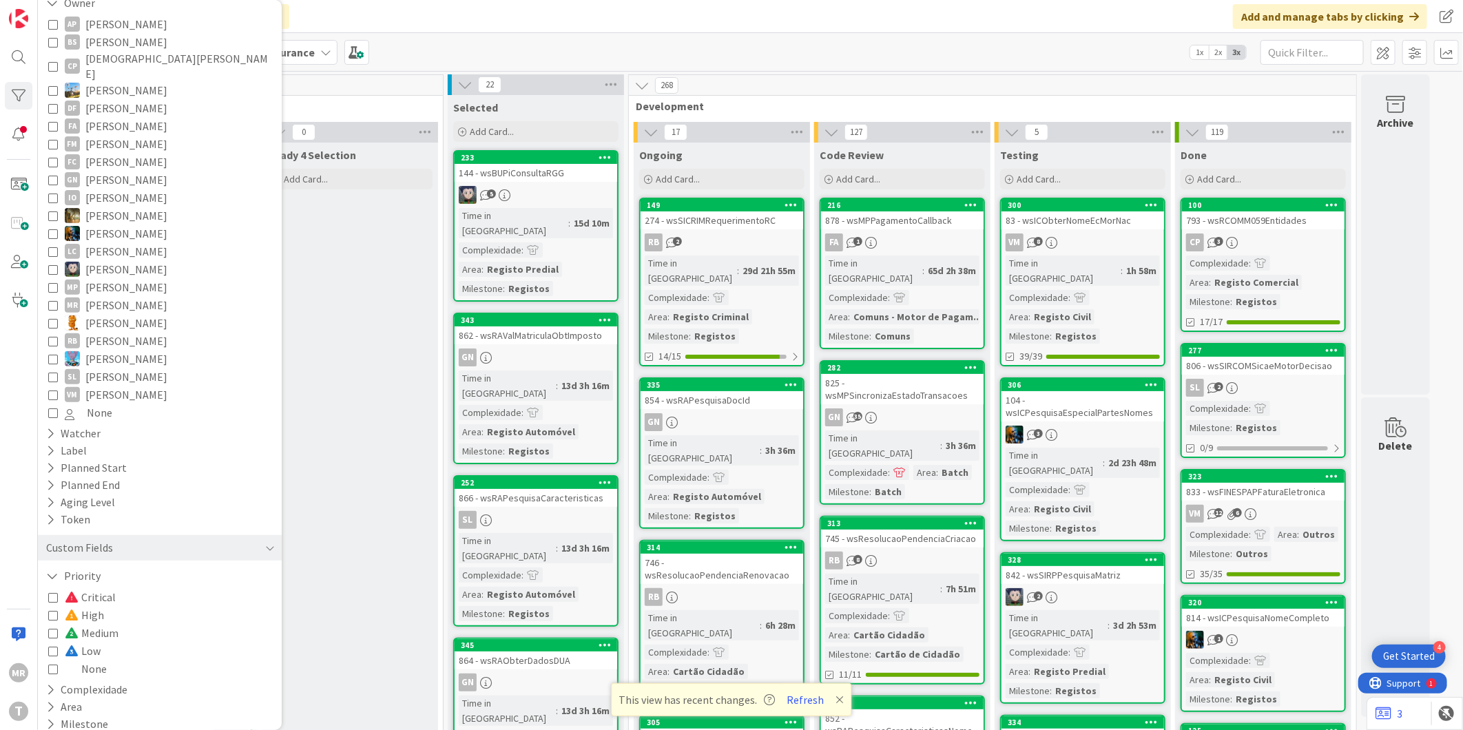
click at [116, 225] on span "[PERSON_NAME]" at bounding box center [126, 234] width 82 height 18
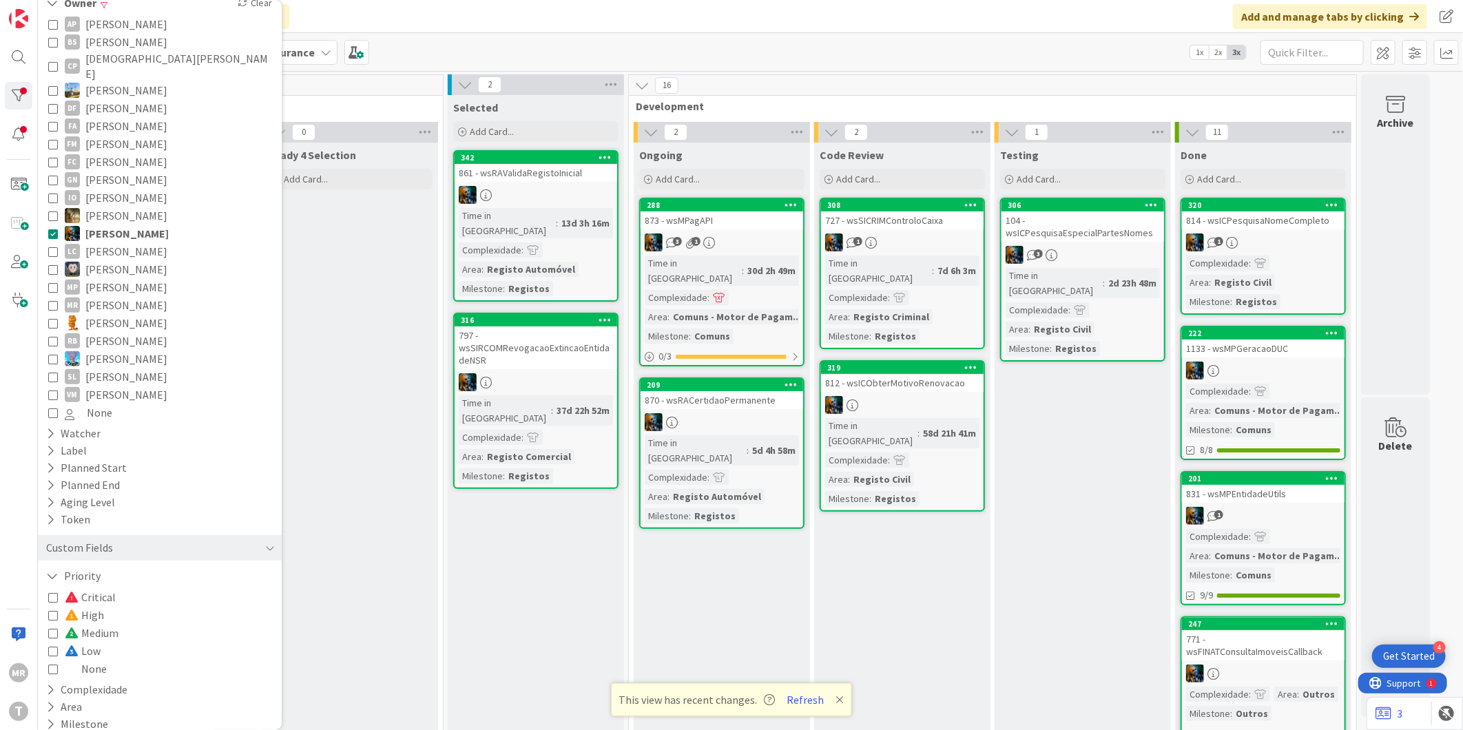
click at [117, 207] on span "[PERSON_NAME]" at bounding box center [126, 216] width 82 height 18
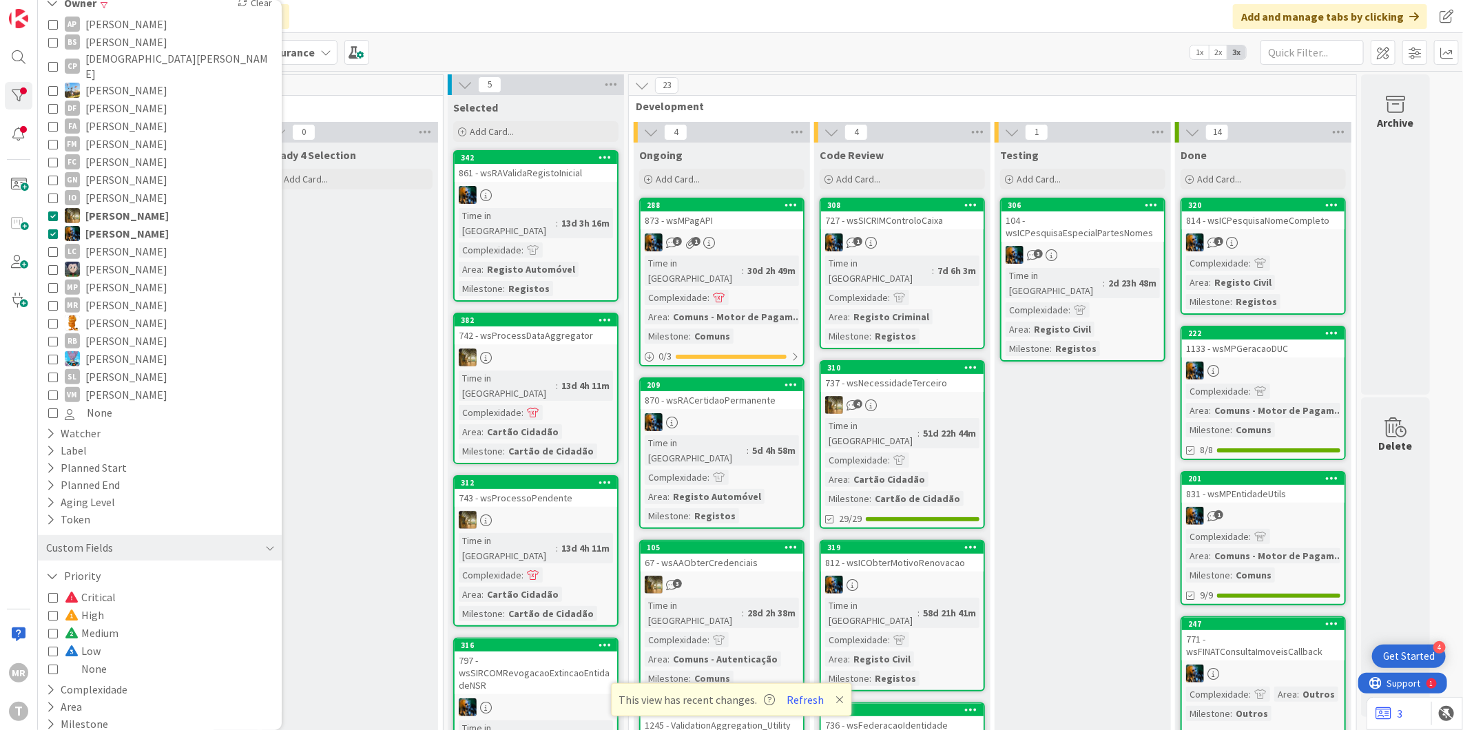
click at [114, 227] on span "[PERSON_NAME]" at bounding box center [126, 234] width 83 height 18
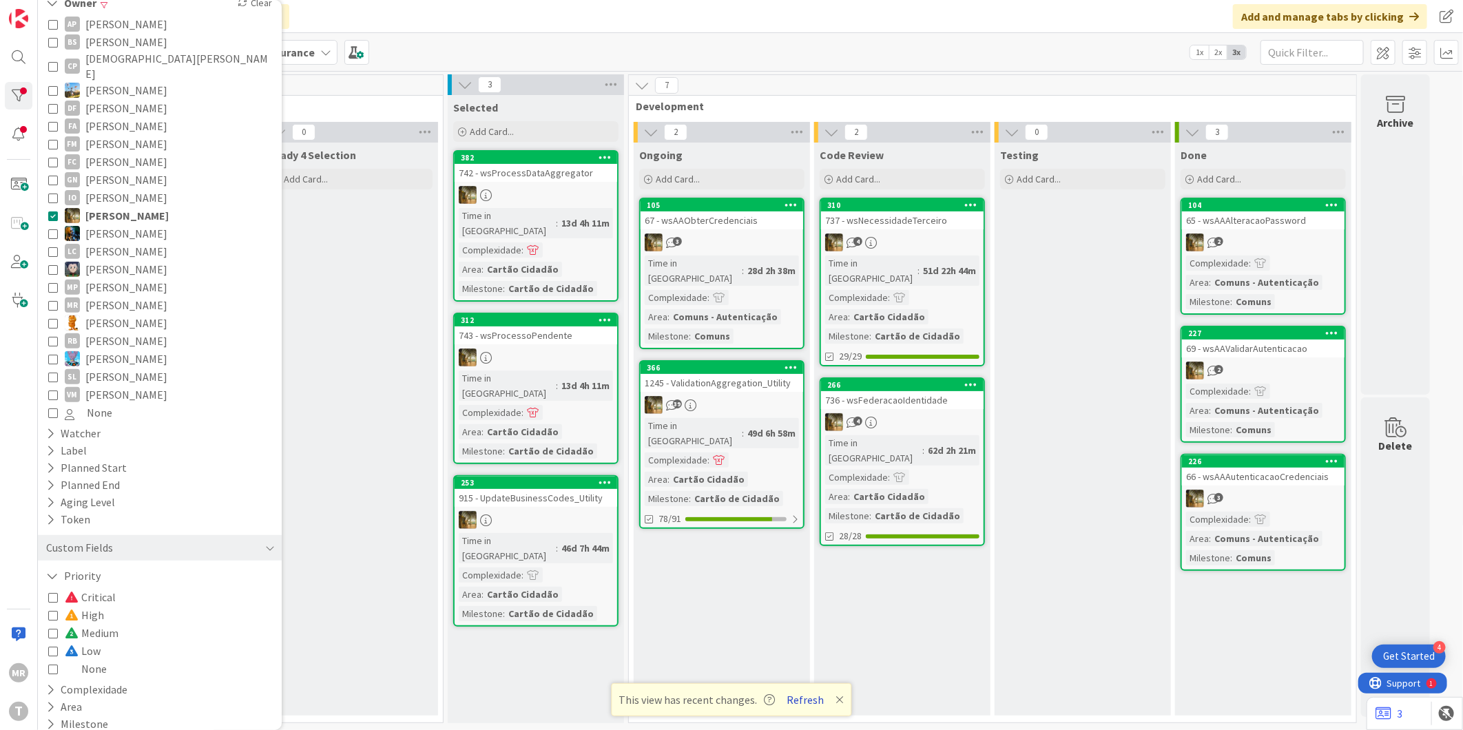
click at [821, 703] on button "Refresh" at bounding box center [805, 700] width 47 height 18
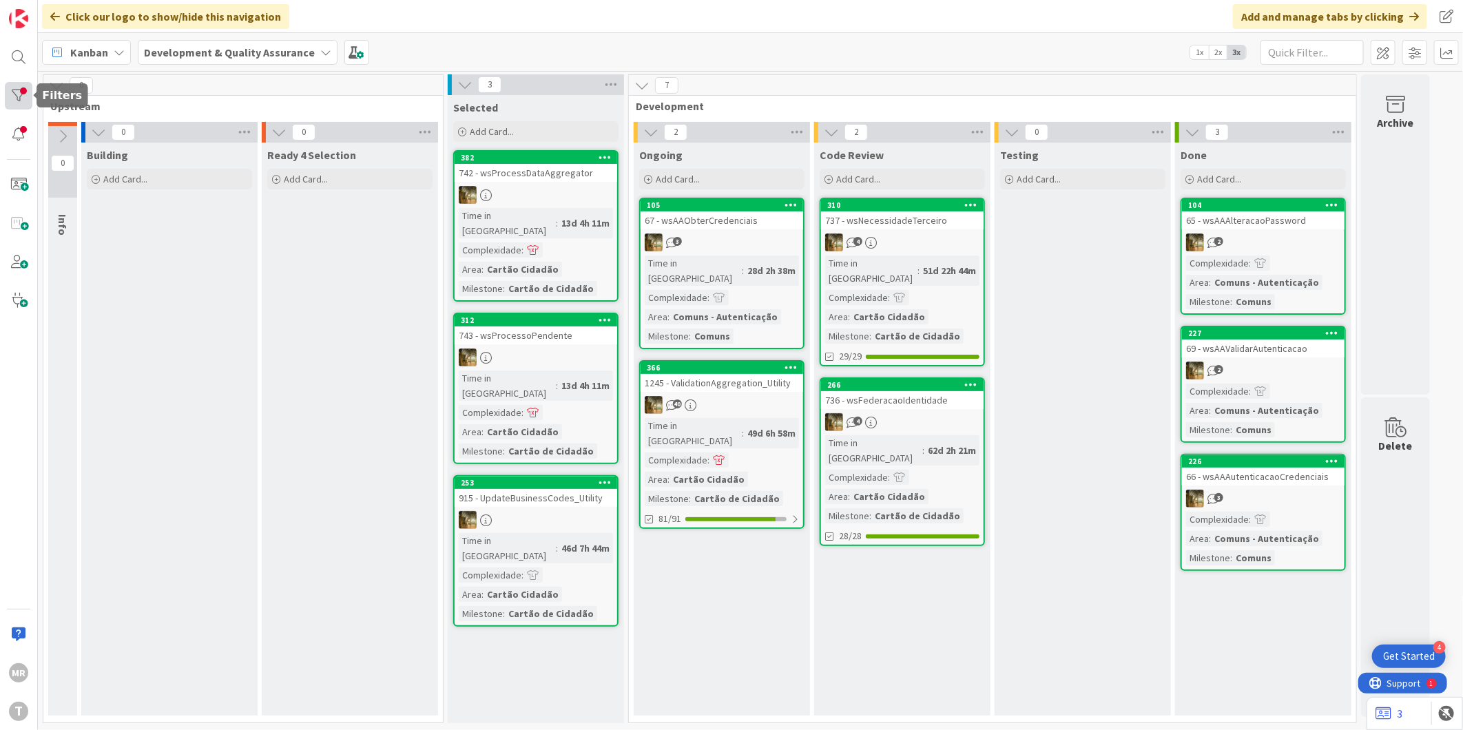
click at [23, 93] on div at bounding box center [19, 96] width 28 height 28
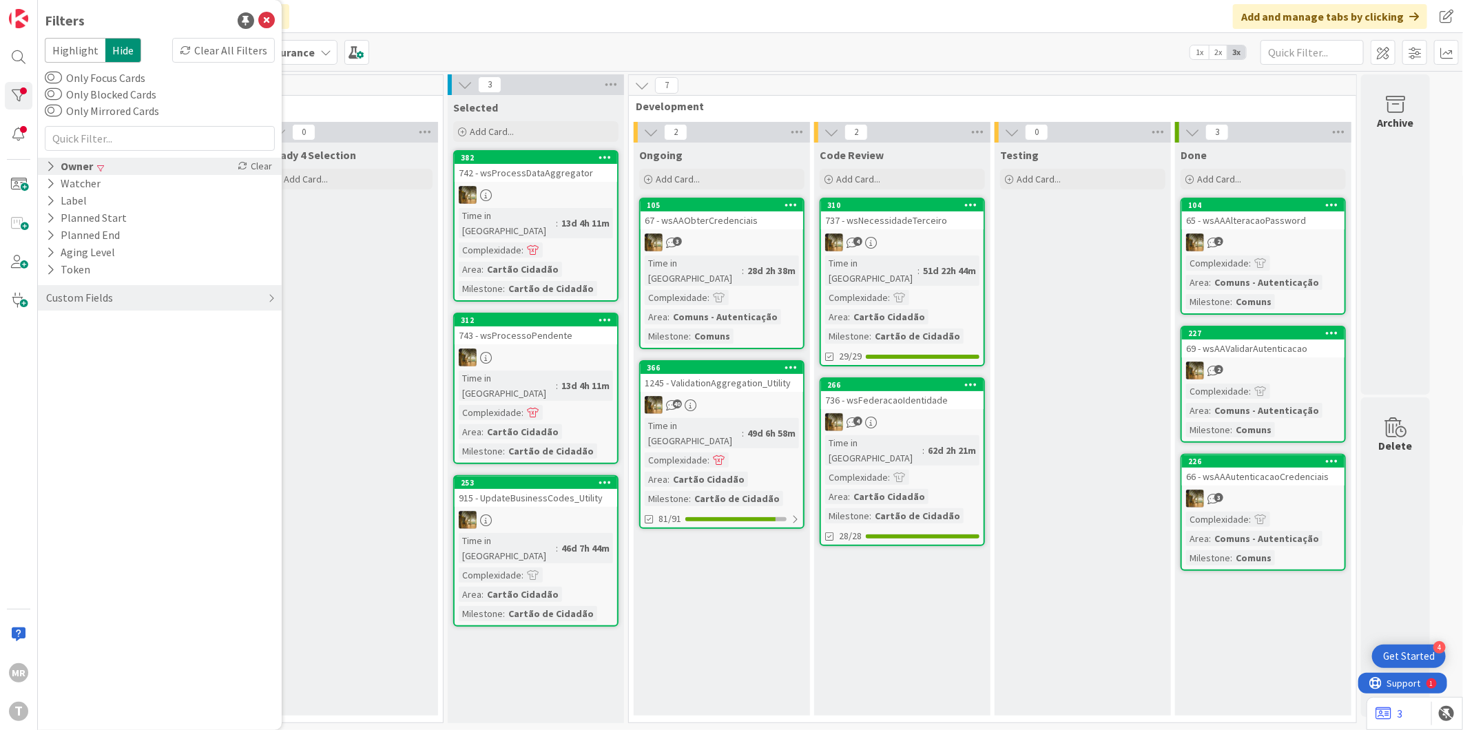
click at [52, 167] on icon at bounding box center [50, 166] width 9 height 12
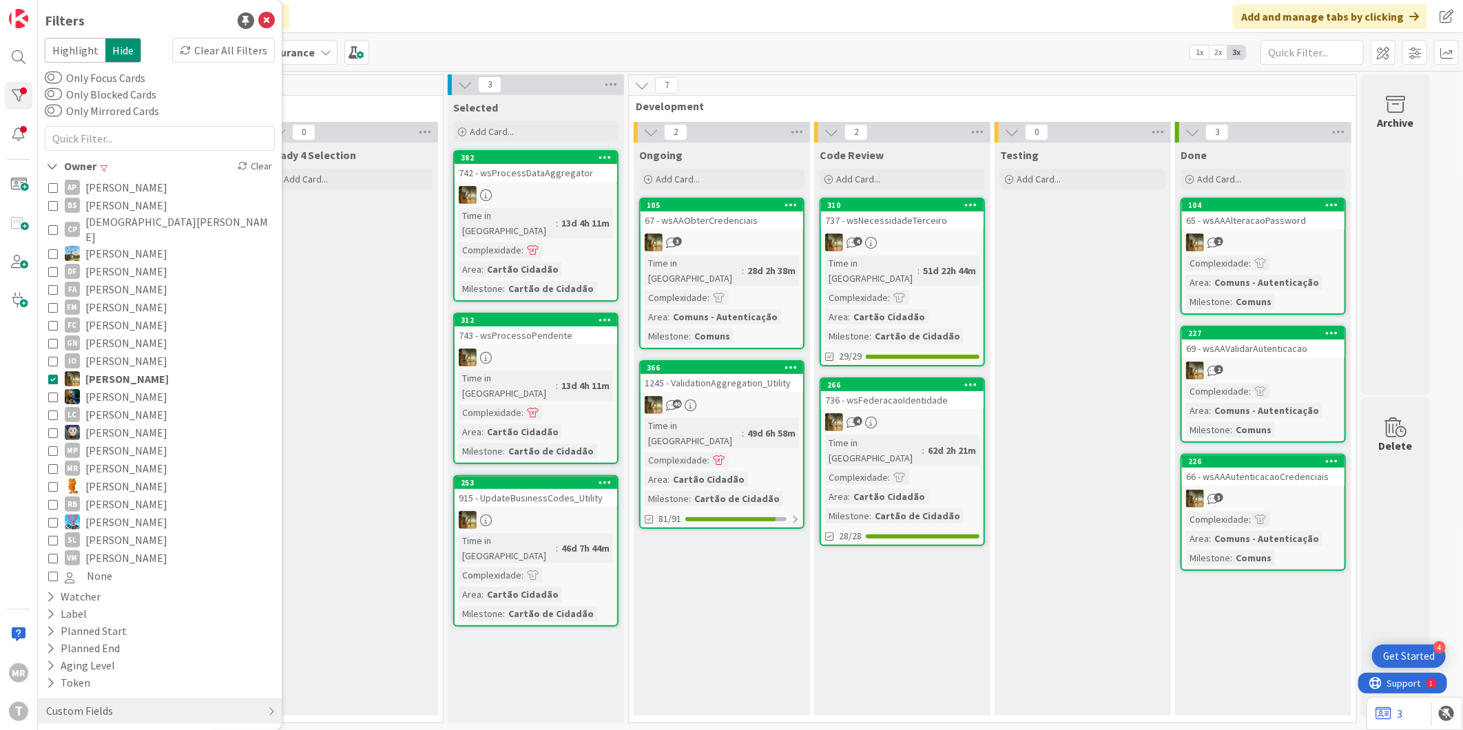
click at [139, 370] on span "[PERSON_NAME]" at bounding box center [126, 379] width 83 height 18
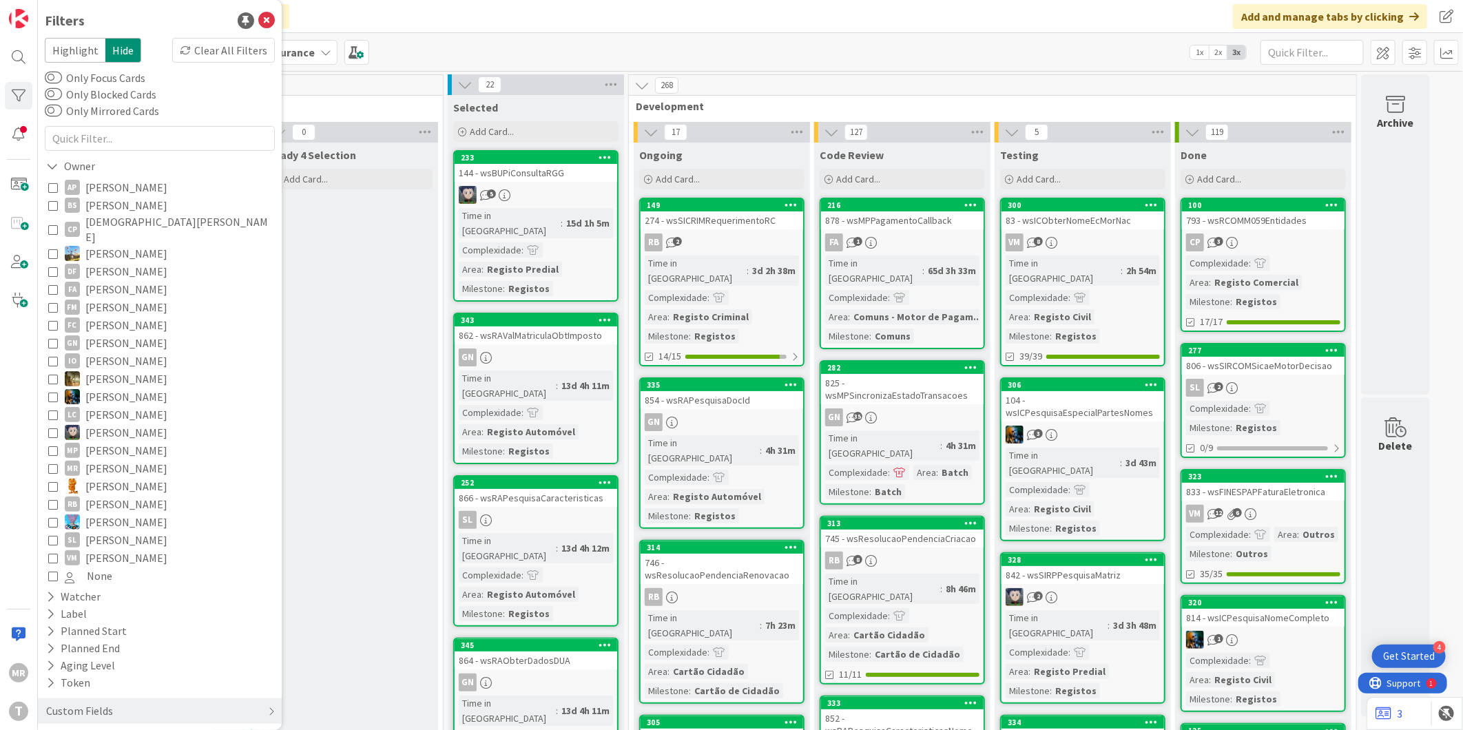
click at [126, 185] on span "[PERSON_NAME]" at bounding box center [126, 187] width 82 height 18
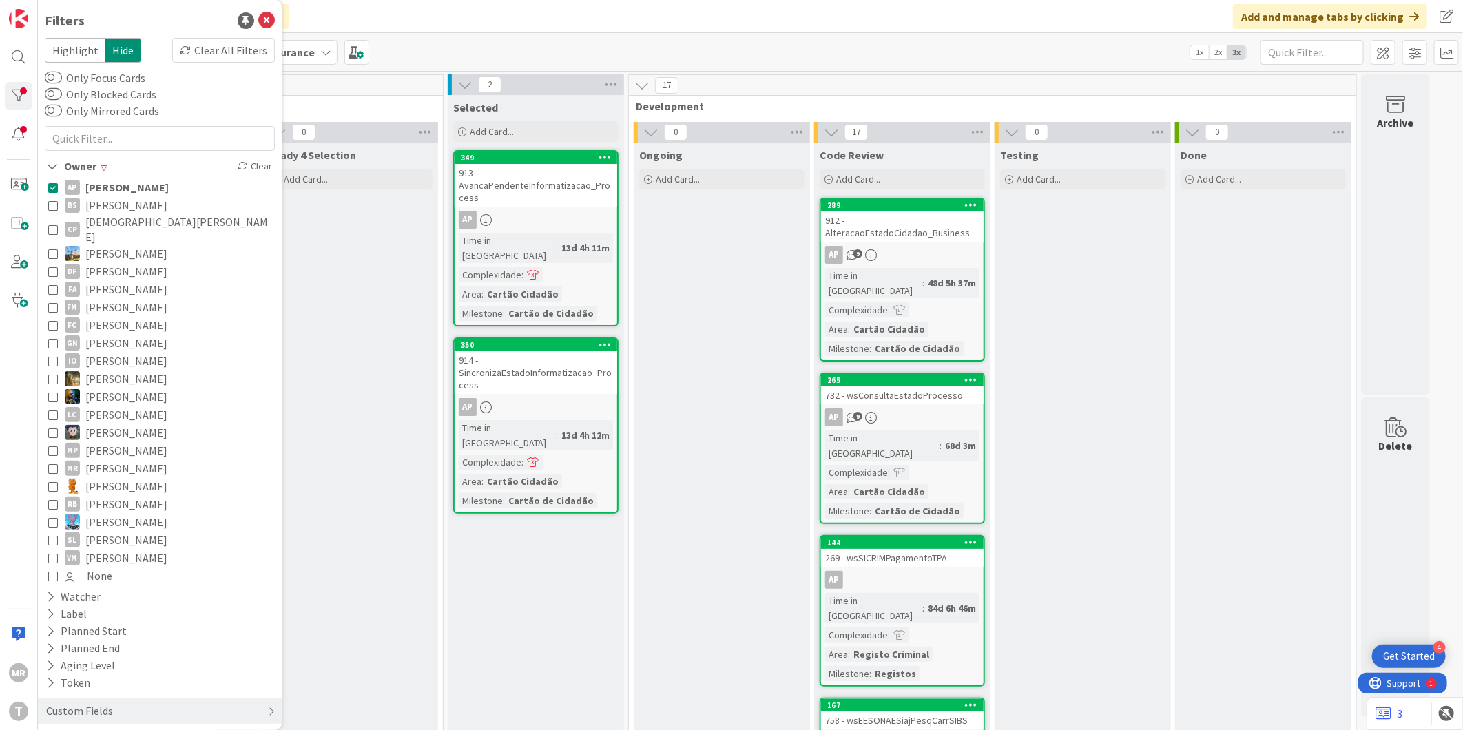
click at [126, 185] on span "[PERSON_NAME]" at bounding box center [126, 187] width 83 height 18
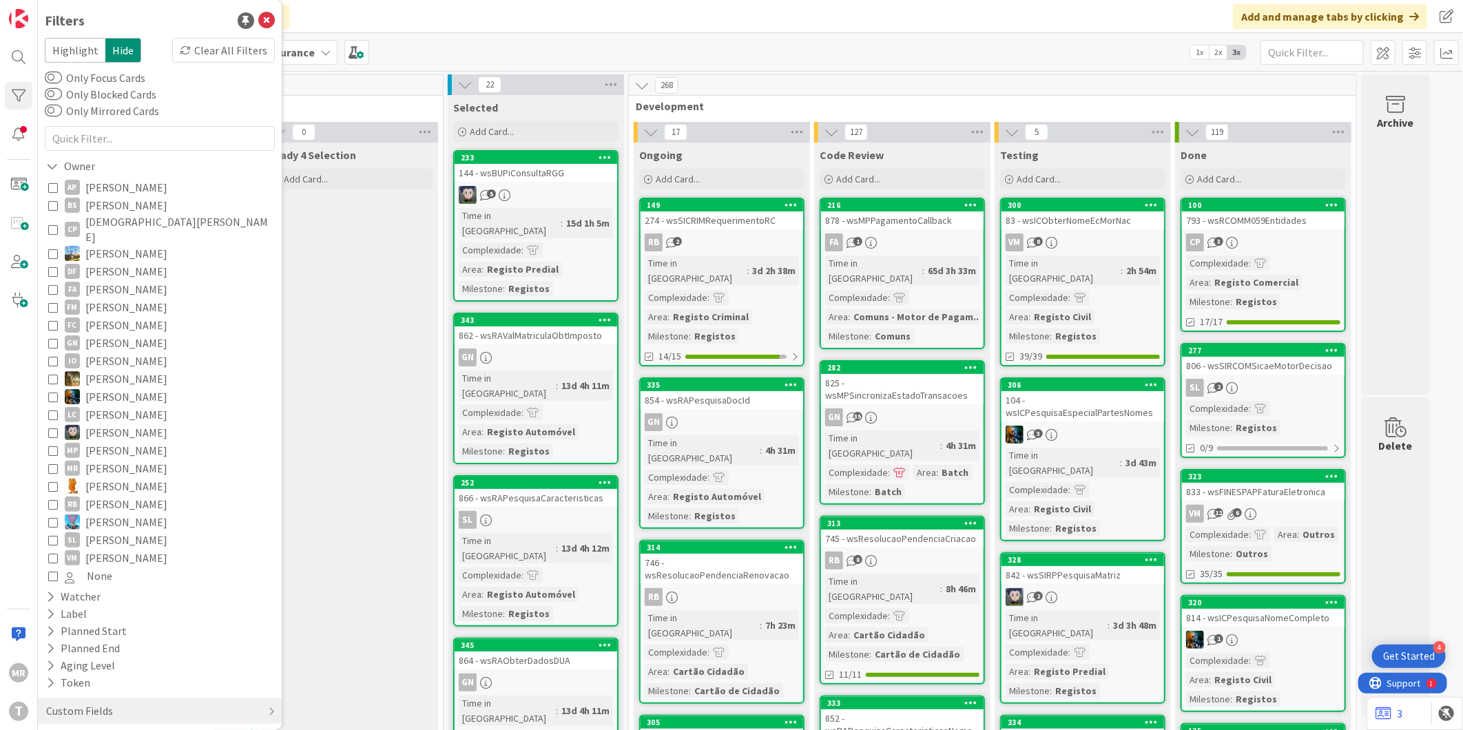
click at [138, 495] on span "[PERSON_NAME]" at bounding box center [126, 504] width 82 height 18
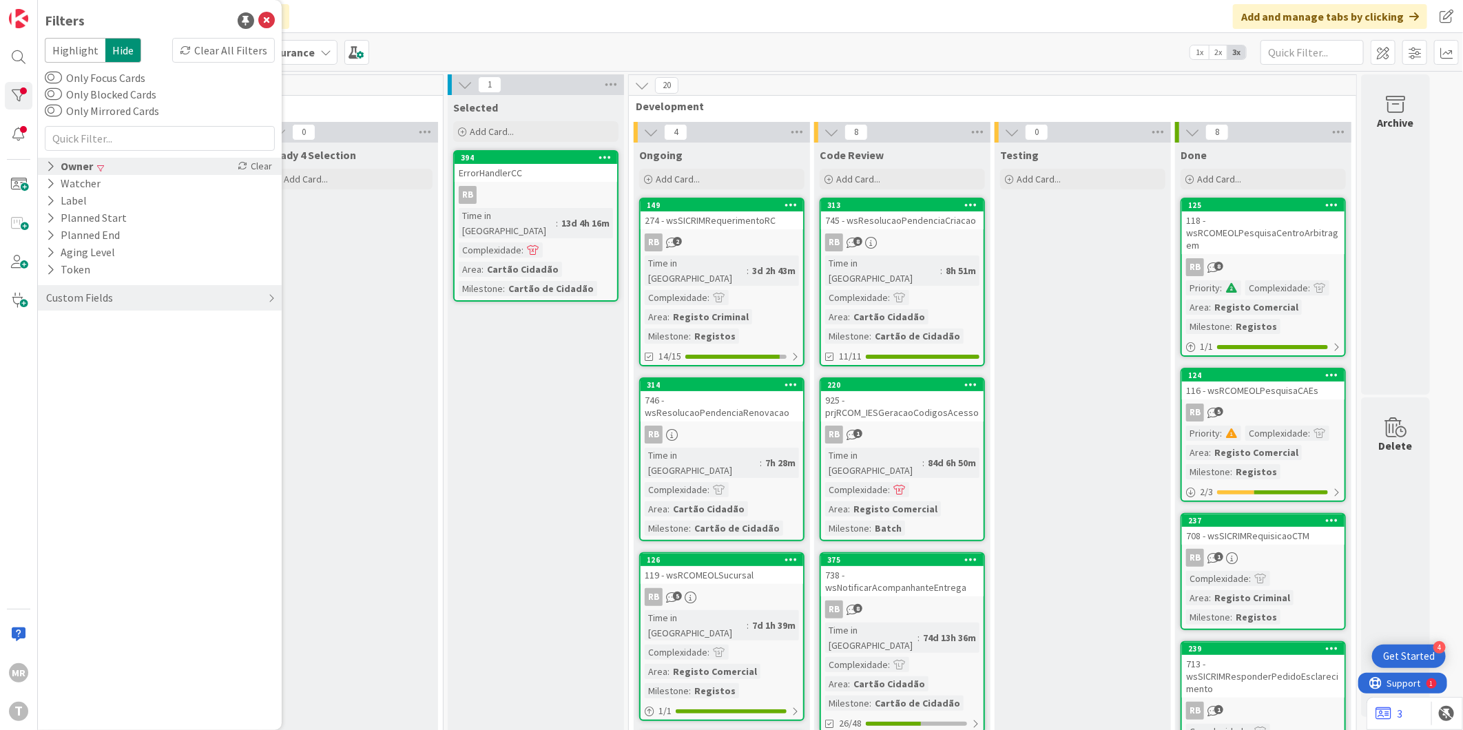
click at [85, 171] on div "Owner" at bounding box center [70, 166] width 50 height 17
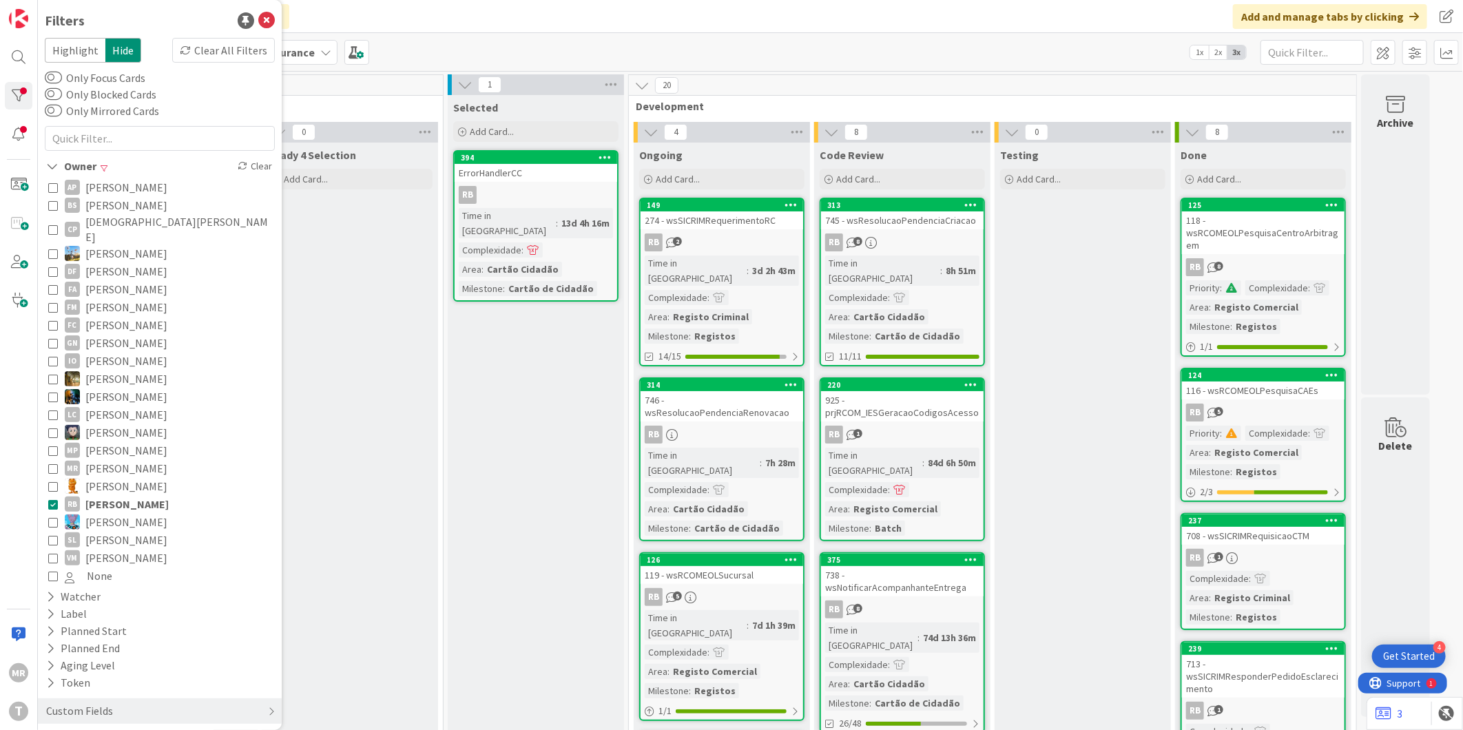
click at [105, 495] on span "[PERSON_NAME]" at bounding box center [126, 504] width 83 height 18
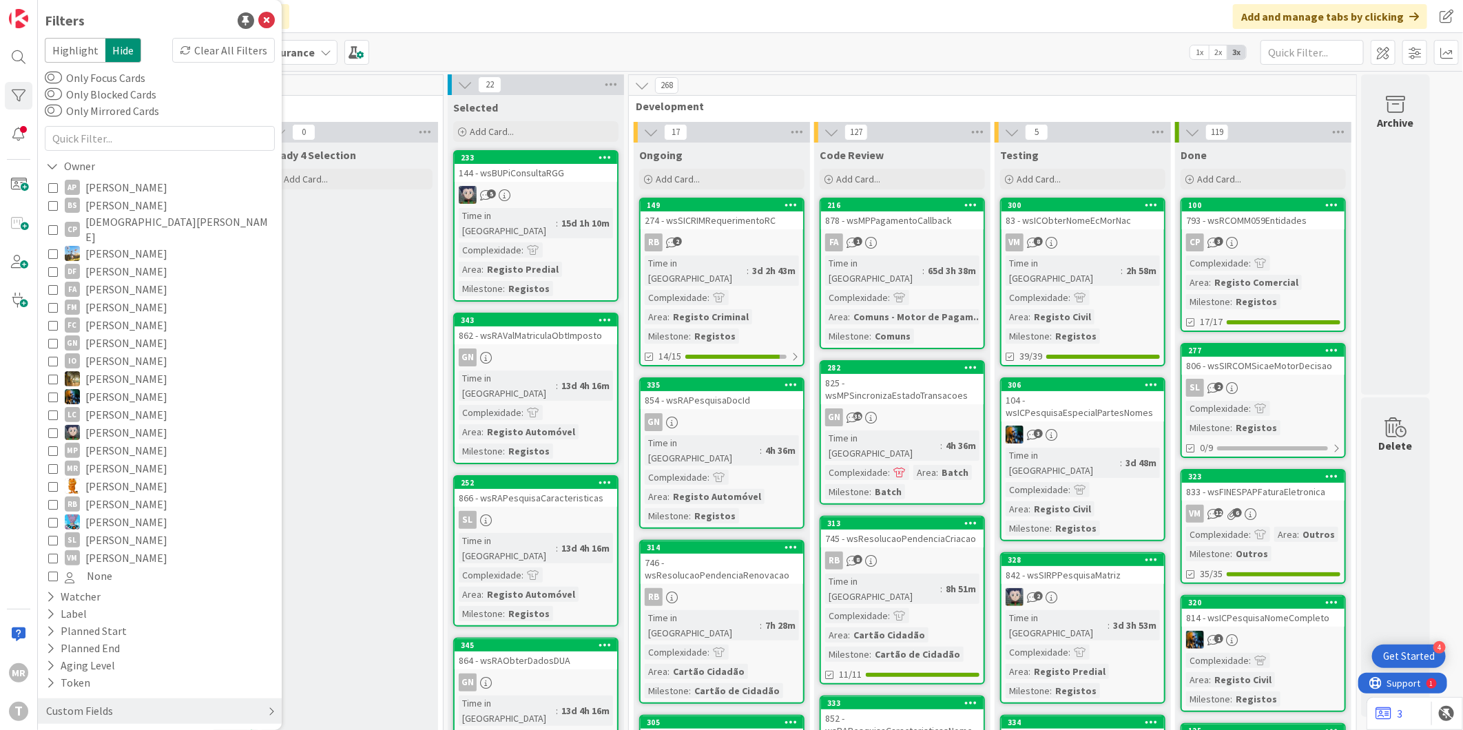
click at [113, 708] on div "Custom Fields" at bounding box center [160, 710] width 244 height 25
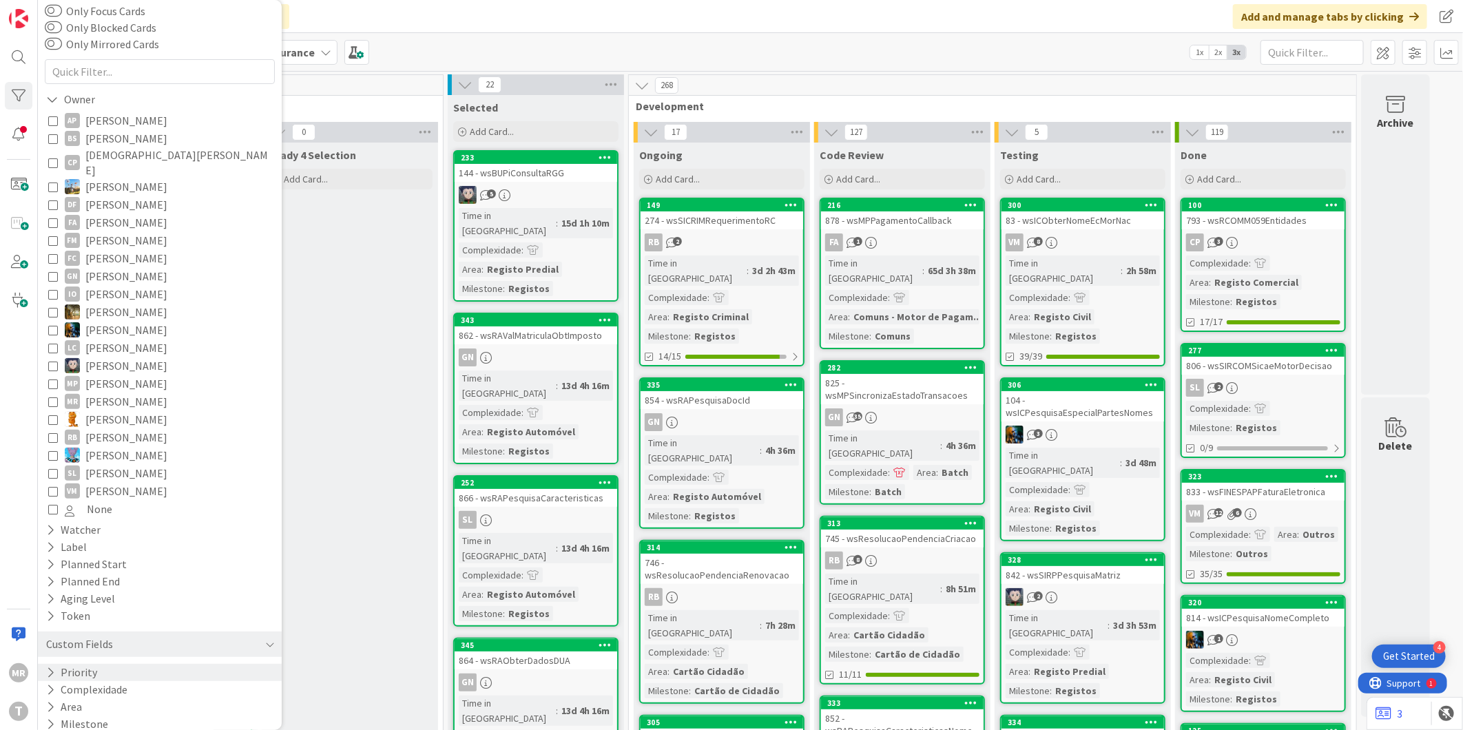
click at [81, 664] on button "Priority" at bounding box center [72, 672] width 54 height 17
click at [87, 703] on span "High" at bounding box center [84, 712] width 39 height 18
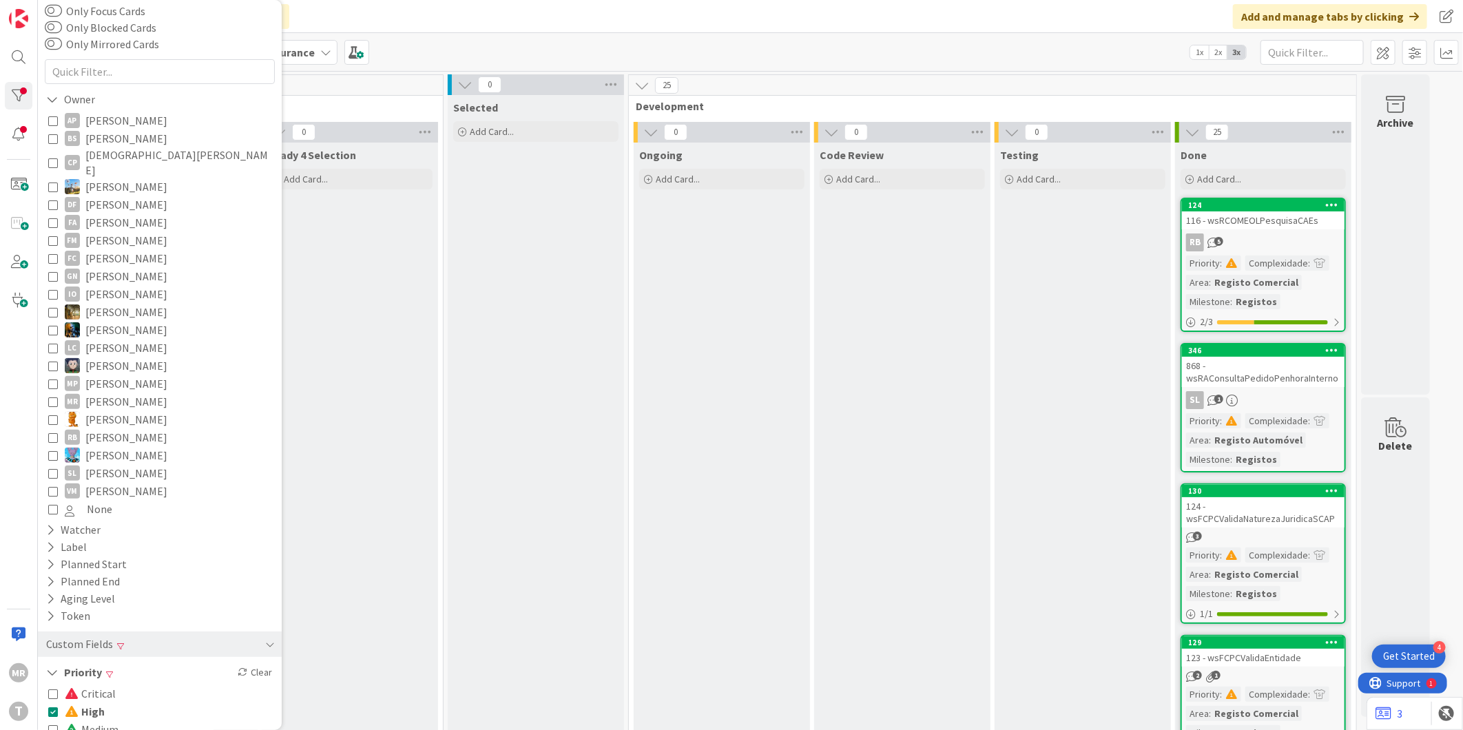
click at [92, 704] on span "High" at bounding box center [85, 712] width 40 height 18
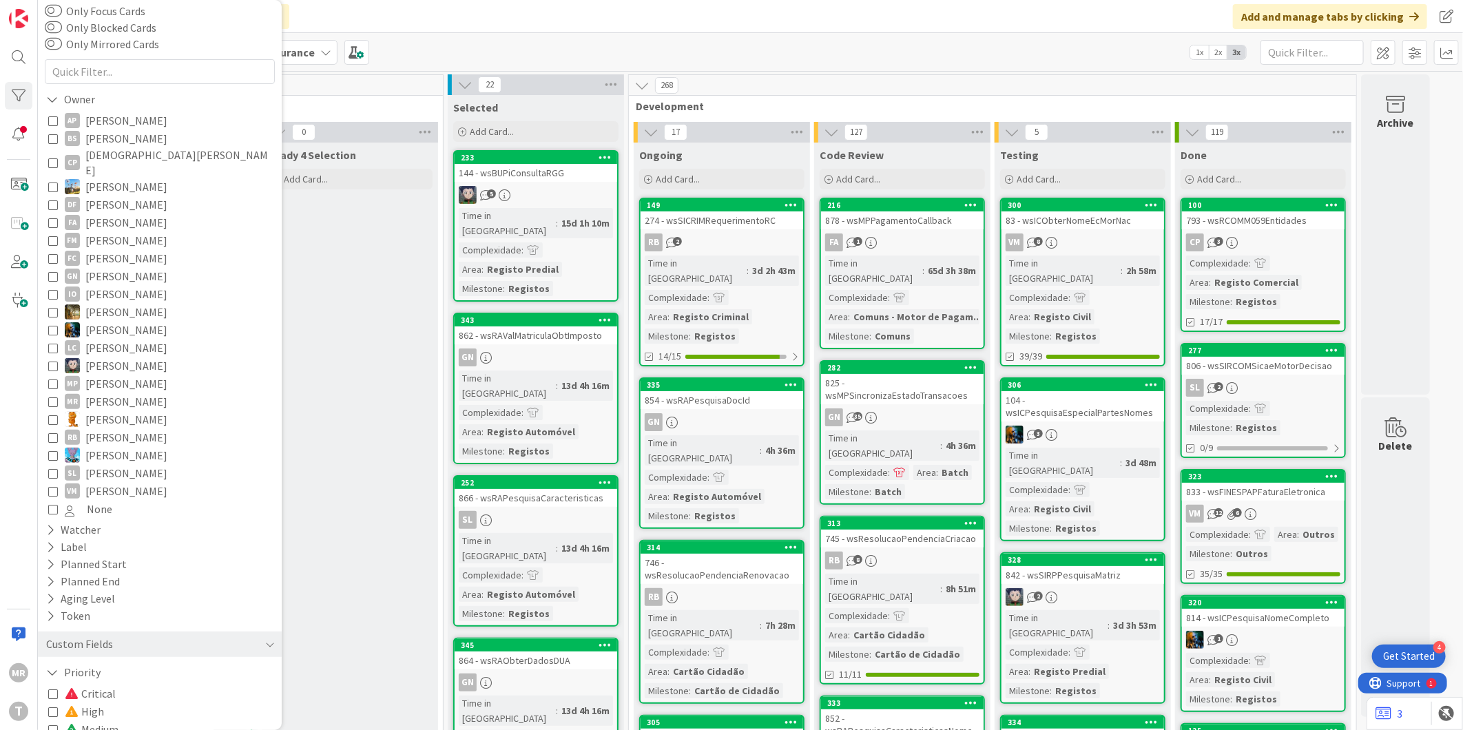
click at [108, 685] on span "Critical" at bounding box center [90, 694] width 51 height 18
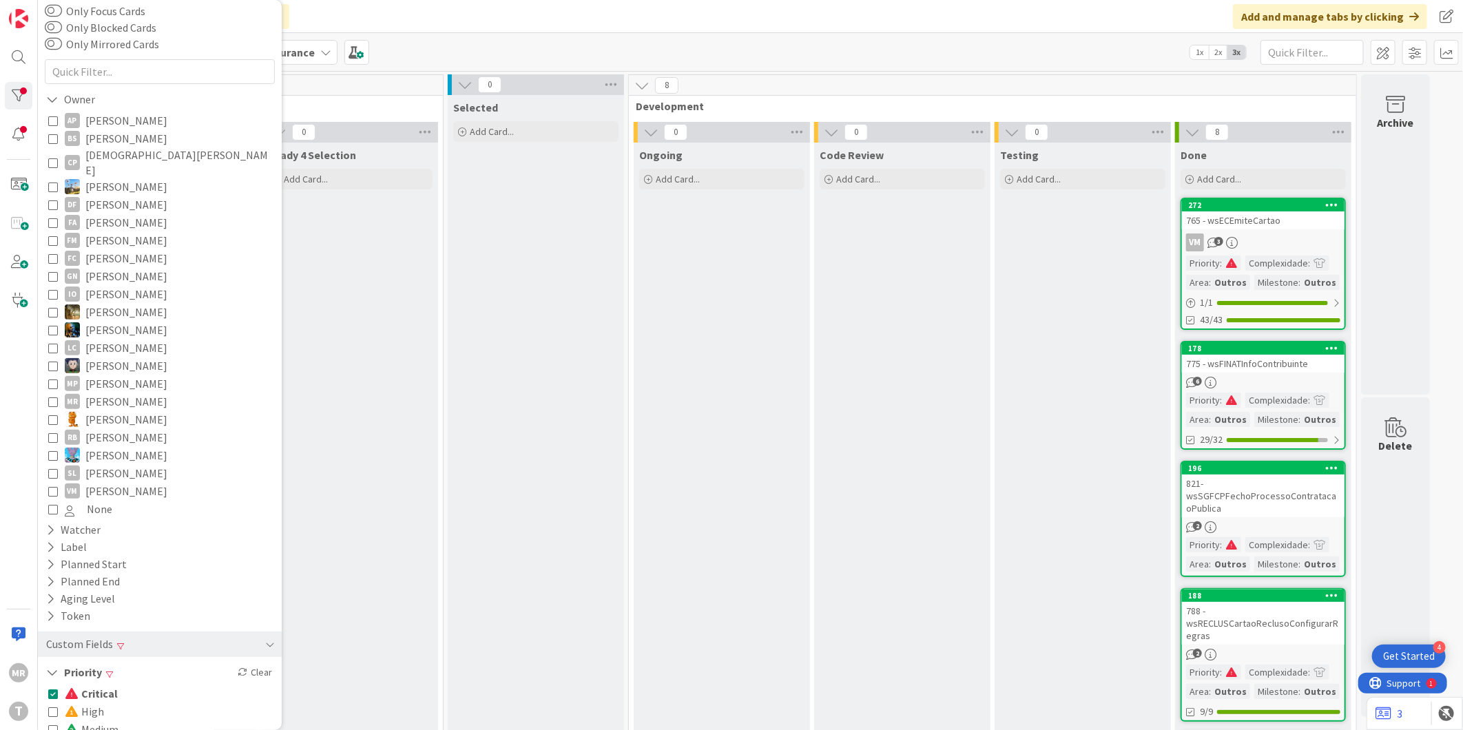
click at [108, 685] on span "Critical" at bounding box center [91, 694] width 53 height 18
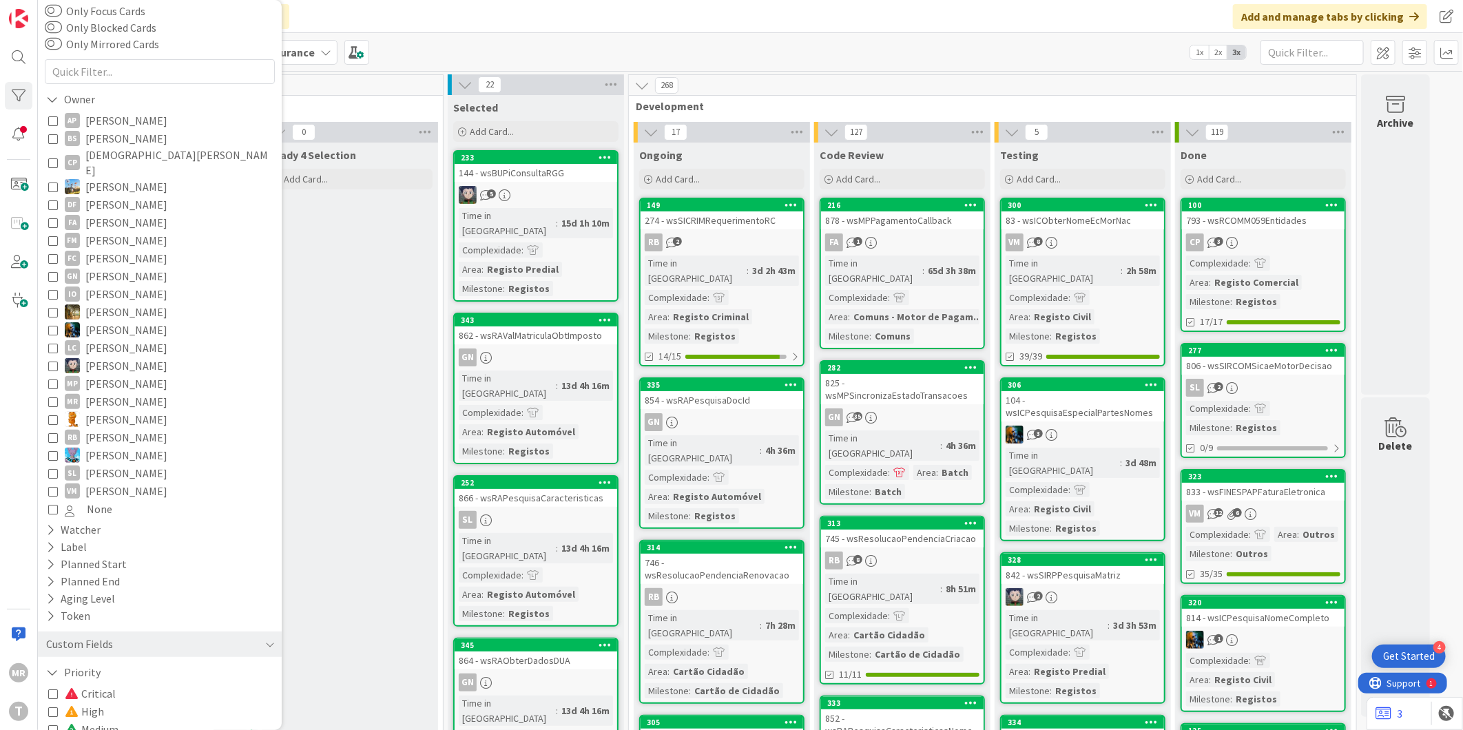
scroll to position [143, 0]
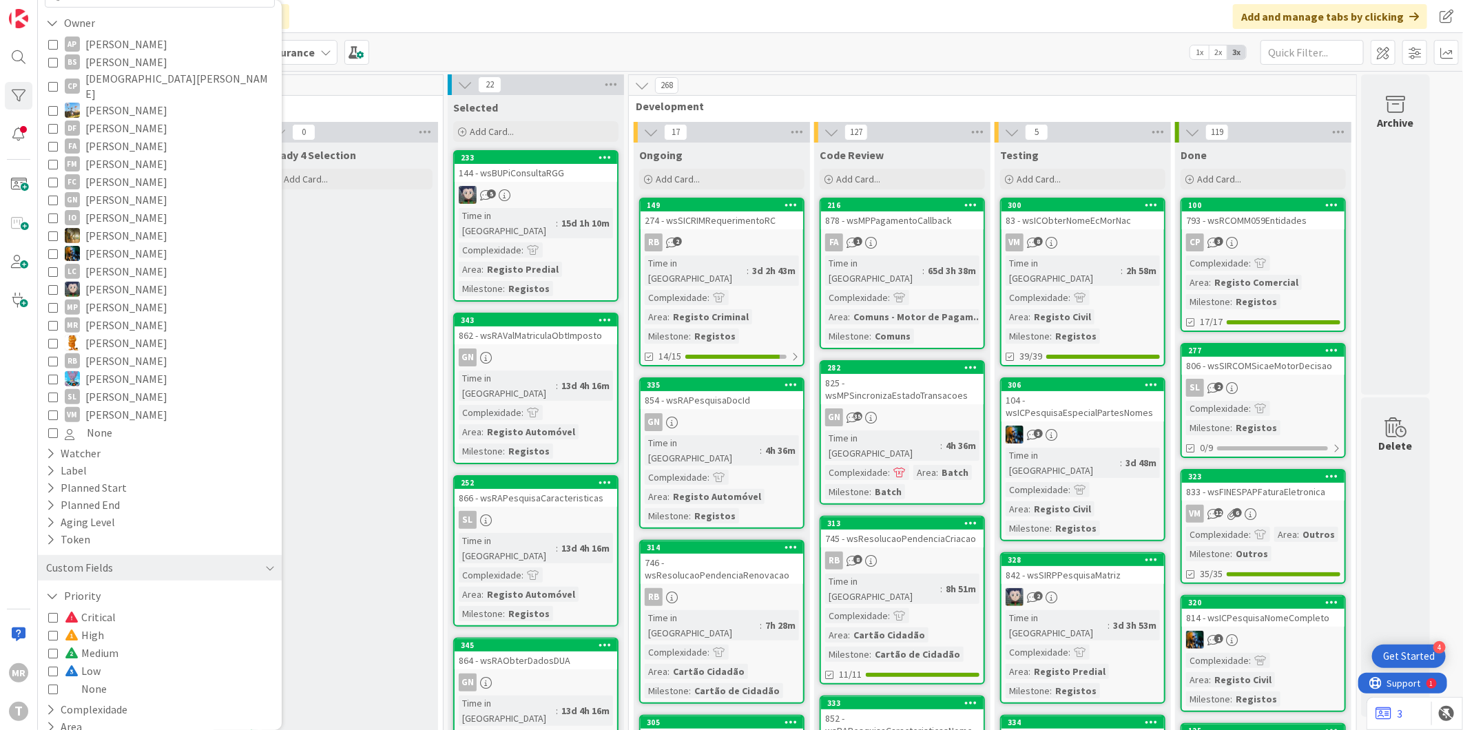
click at [113, 644] on span "Medium" at bounding box center [92, 653] width 54 height 18
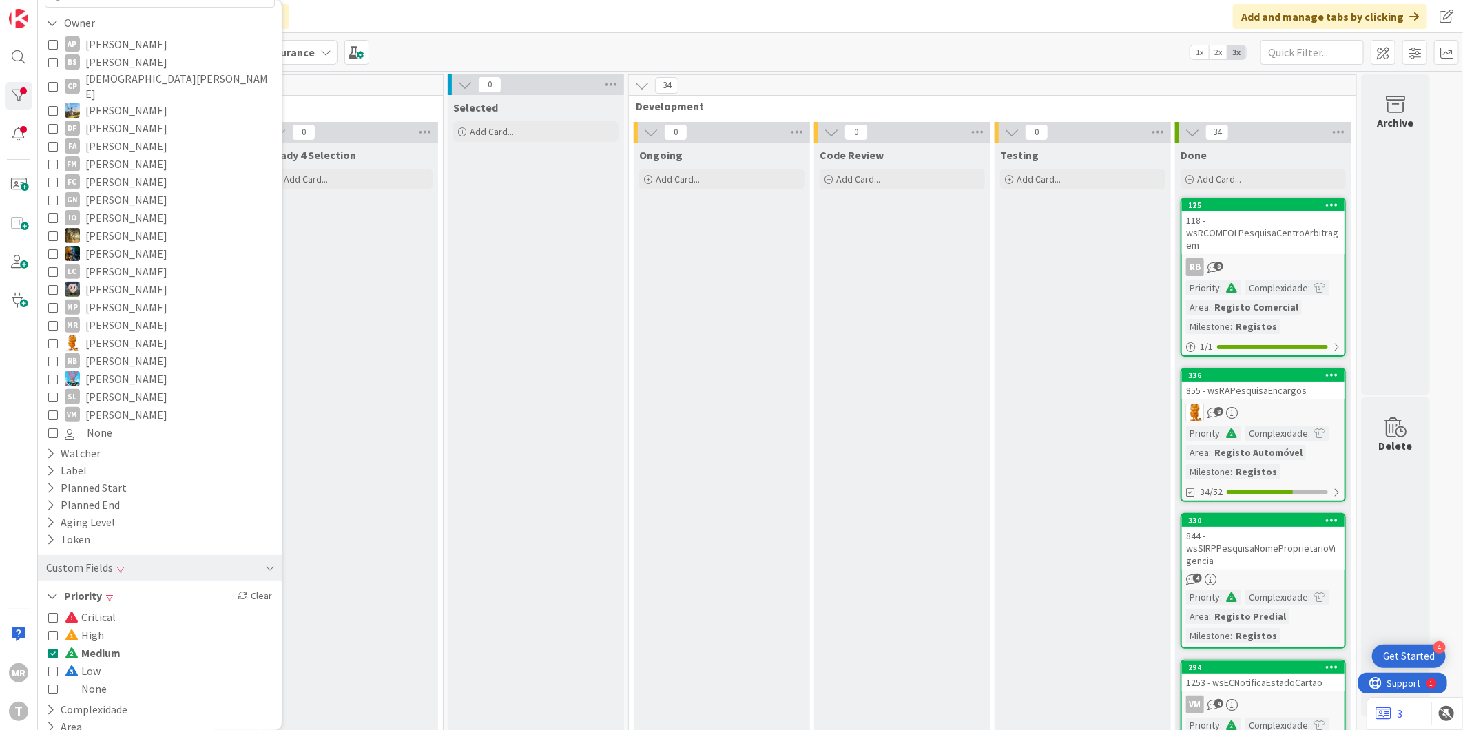
click at [119, 644] on span "Medium" at bounding box center [93, 653] width 56 height 18
